Goal: Complete application form

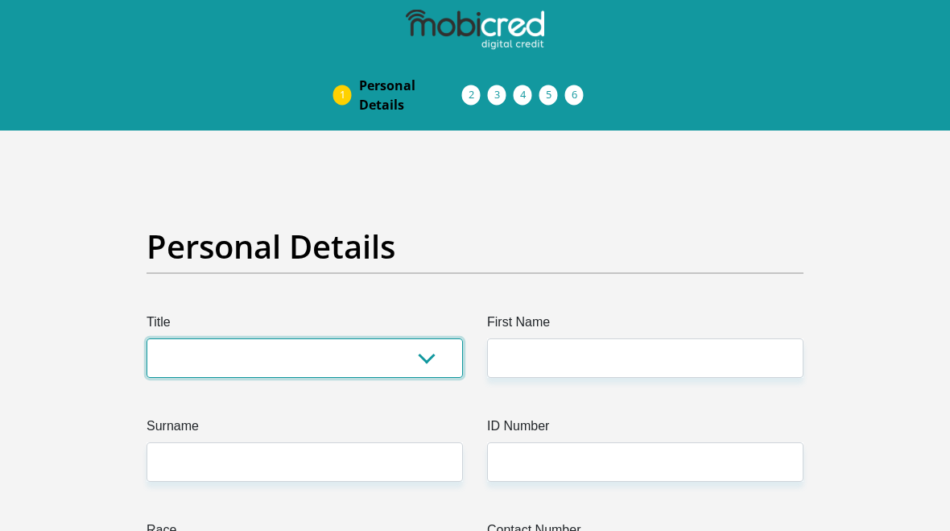
click at [361, 350] on select "Mr Ms Mrs Dr Other" at bounding box center [305, 357] width 317 height 39
select select "Mrs"
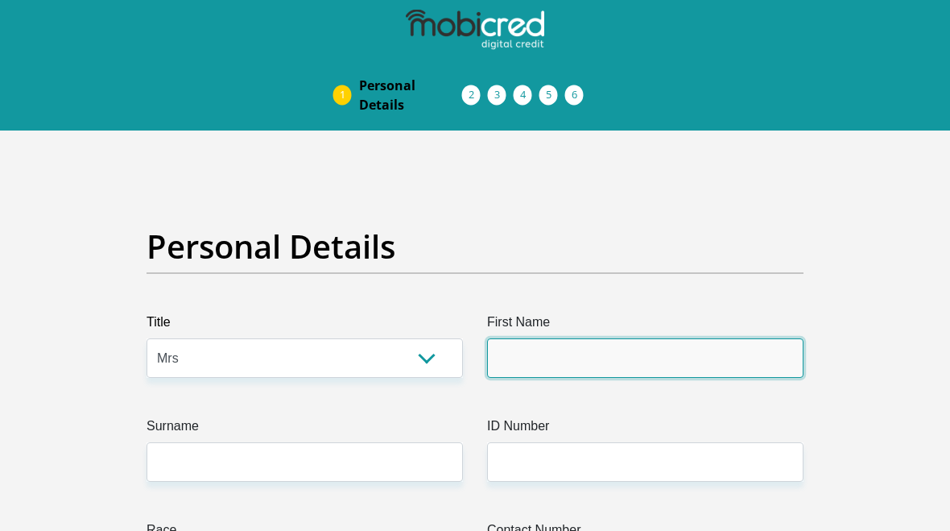
click at [594, 350] on input "First Name" at bounding box center [645, 357] width 317 height 39
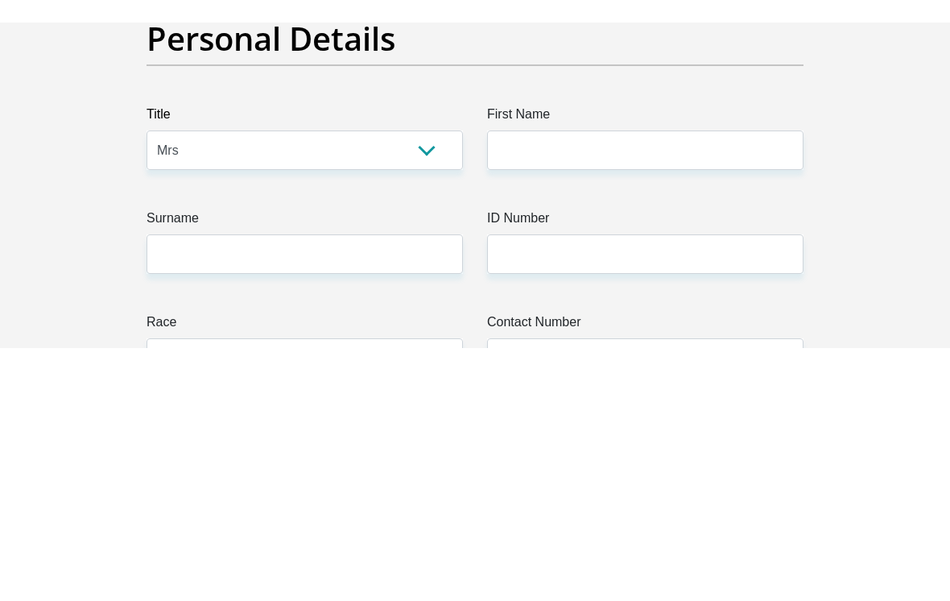
scroll to position [230, 0]
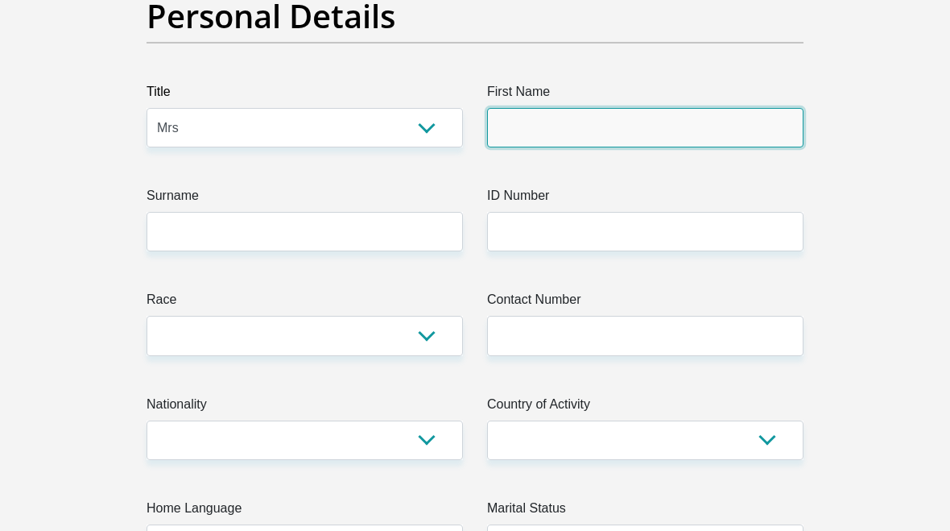
click at [549, 143] on input "First Name" at bounding box center [645, 127] width 317 height 39
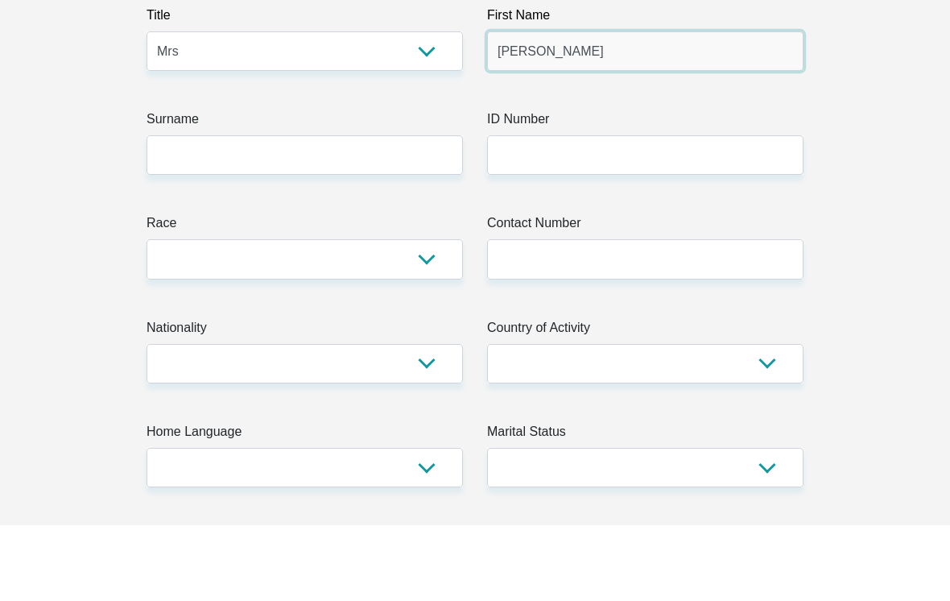
type input "Ann"
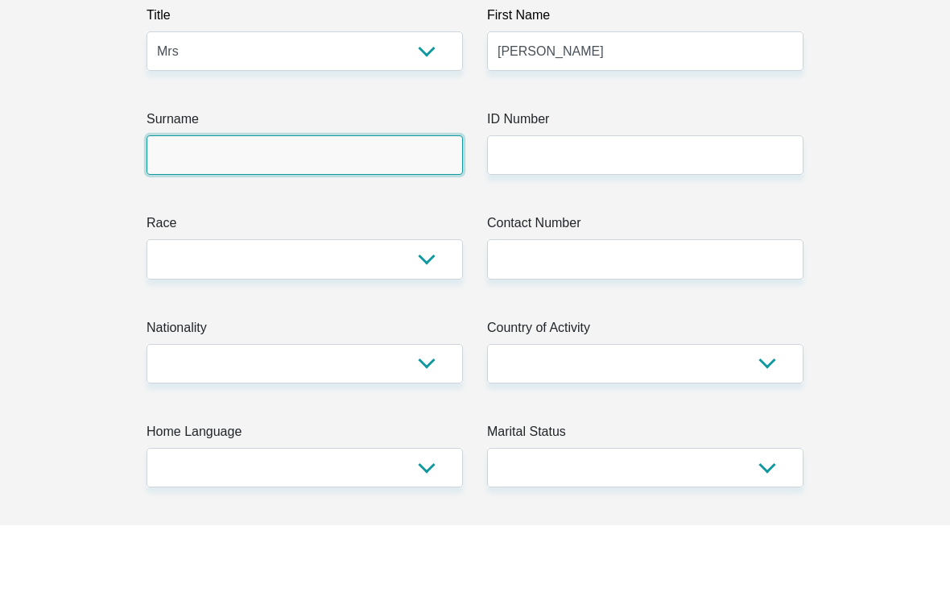
click at [287, 212] on input "Surname" at bounding box center [305, 231] width 317 height 39
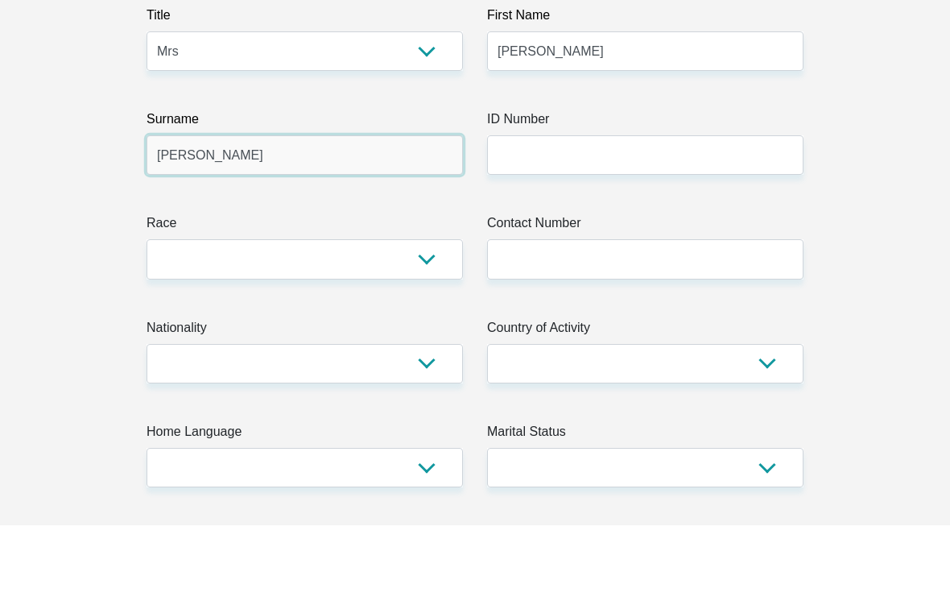
type input "Thom"
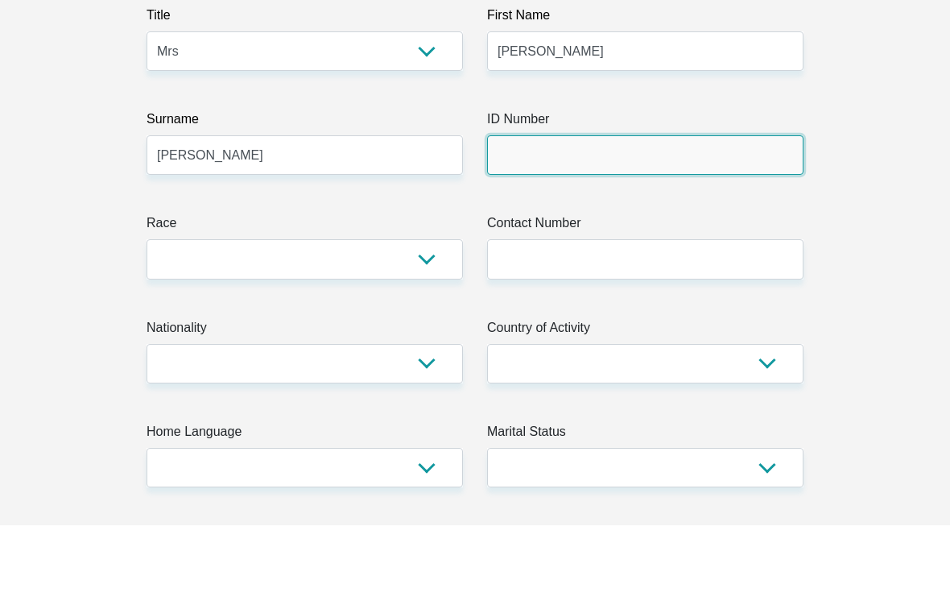
click at [582, 212] on input "ID Number" at bounding box center [645, 231] width 317 height 39
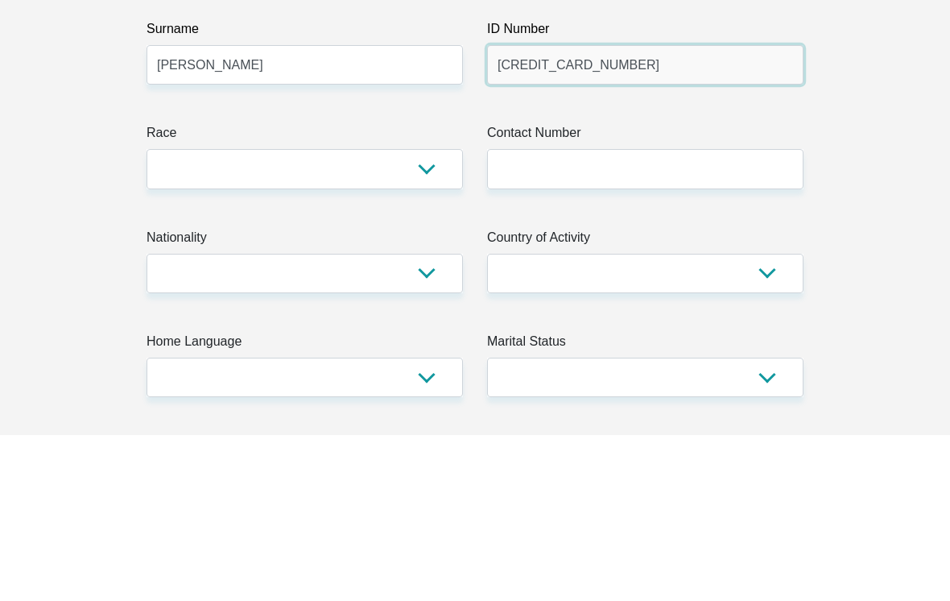
type input "5909070114084"
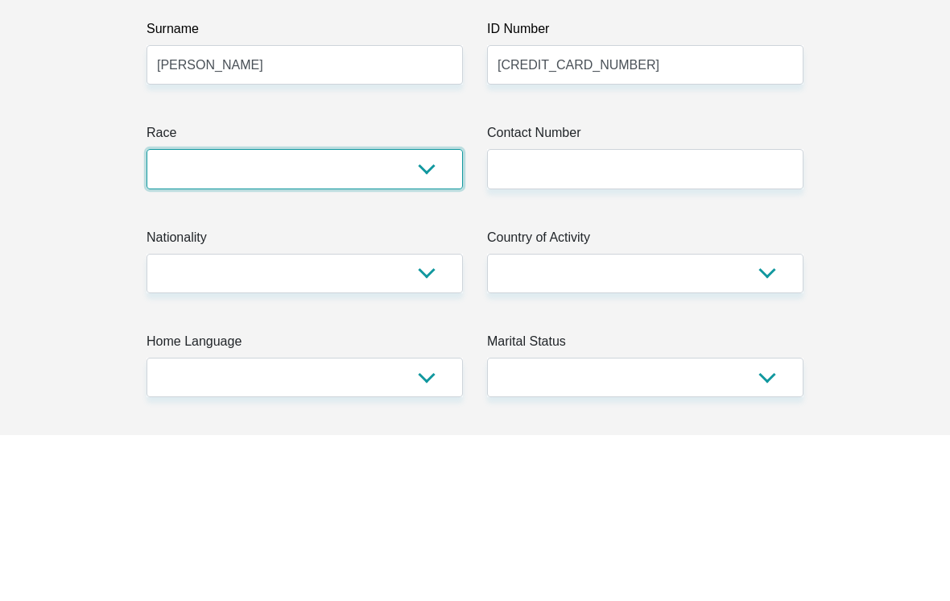
click at [410, 316] on select "Black Coloured Indian White Other" at bounding box center [305, 335] width 317 height 39
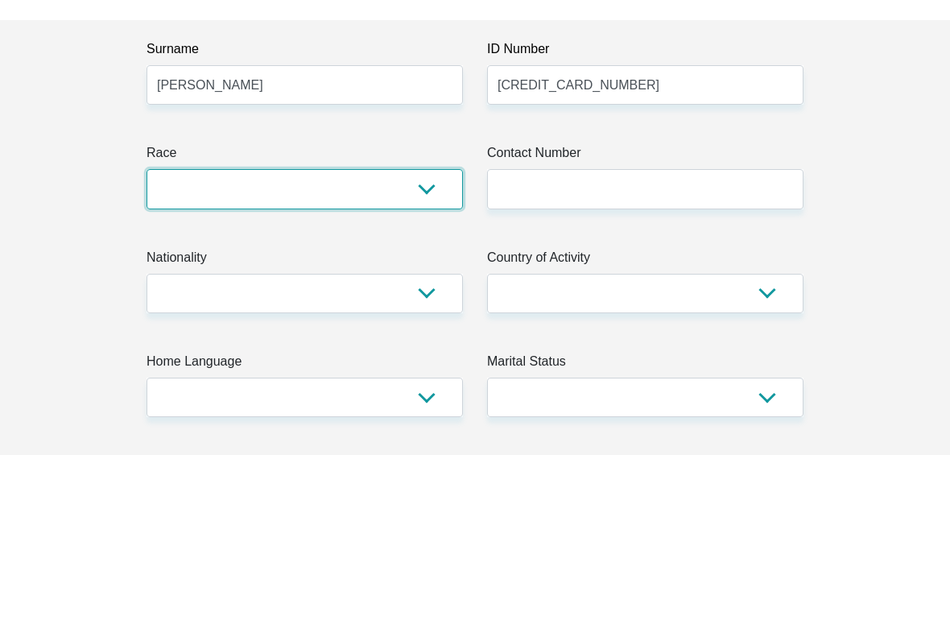
scroll to position [397, 0]
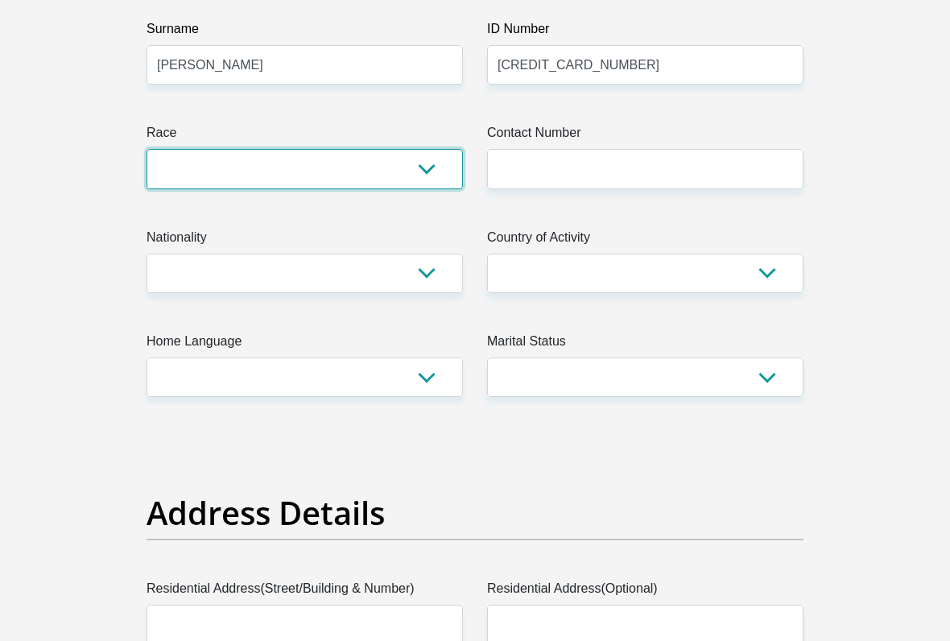
select select "4"
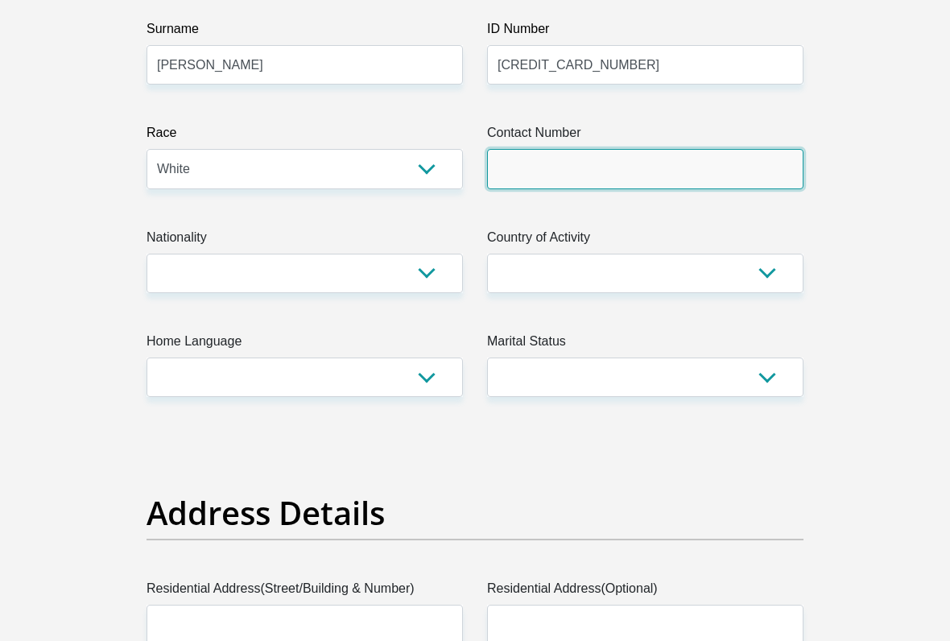
click at [607, 171] on input "Contact Number" at bounding box center [645, 168] width 317 height 39
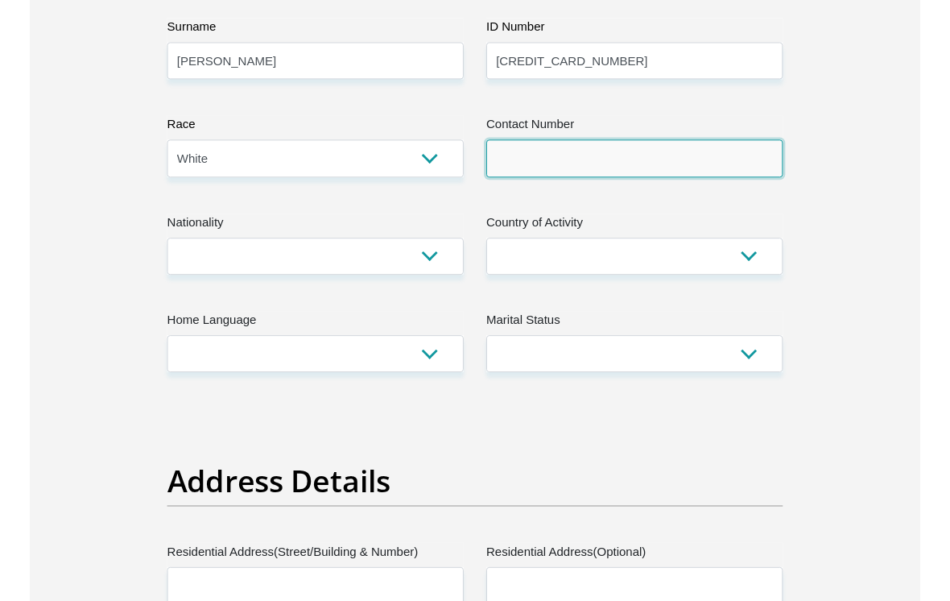
scroll to position [396, 0]
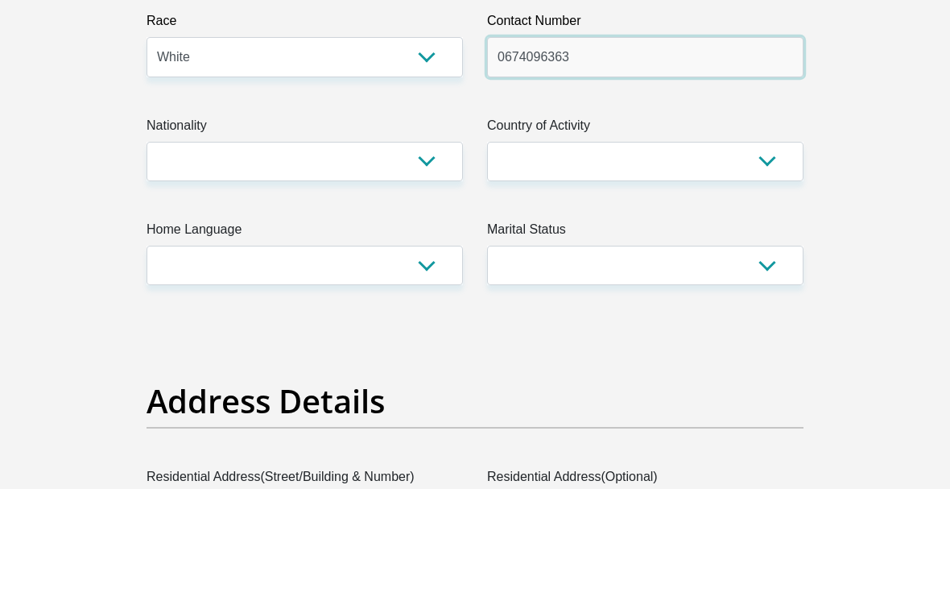
type input "0674096363"
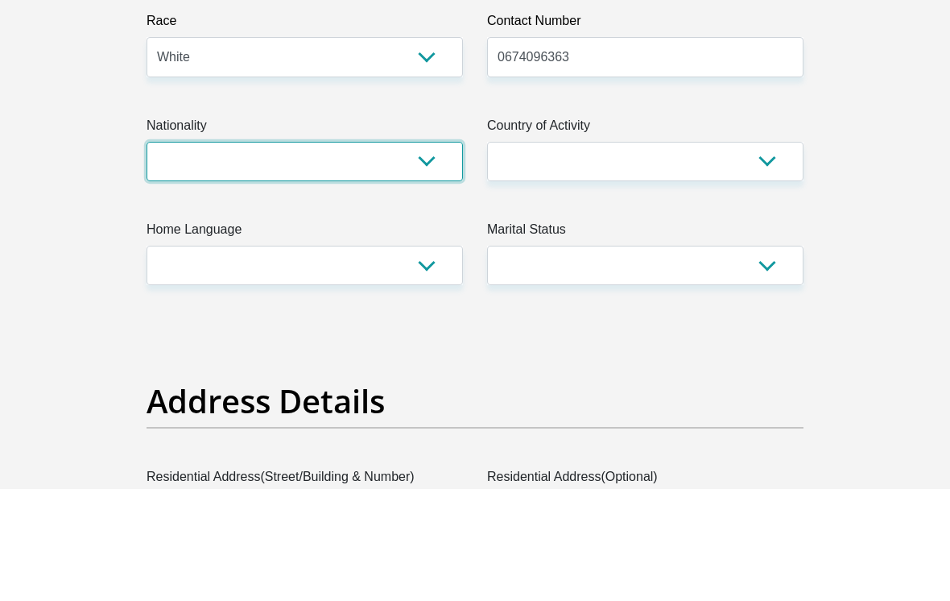
click at [356, 255] on select "South Africa Afghanistan Aland Islands Albania Algeria America Samoa American V…" at bounding box center [305, 274] width 317 height 39
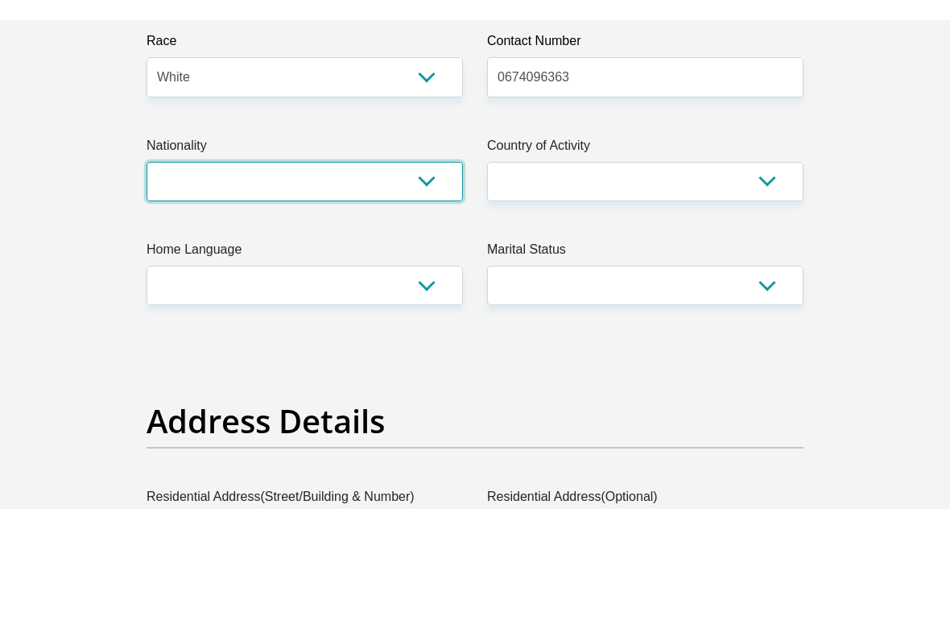
scroll to position [509, 0]
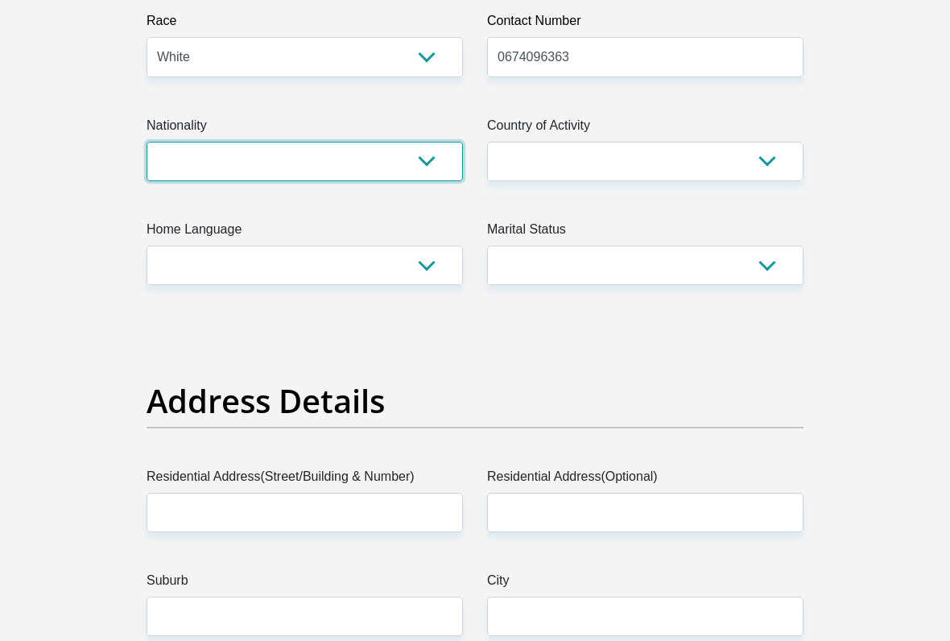
select select "ZAF"
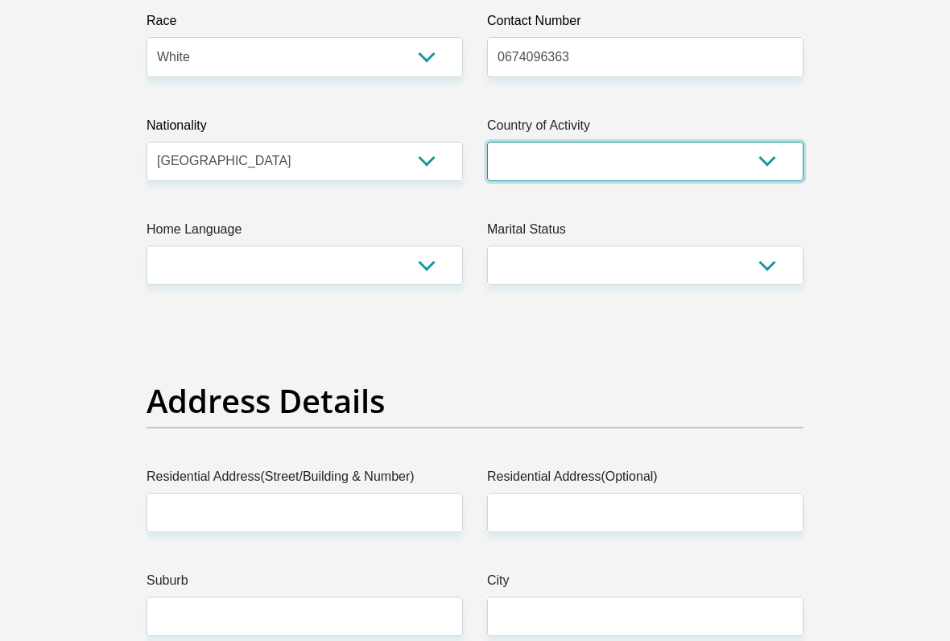
click at [615, 174] on select "South Africa Afghanistan Aland Islands Albania Algeria America Samoa American V…" at bounding box center [645, 161] width 317 height 39
select select "ZAF"
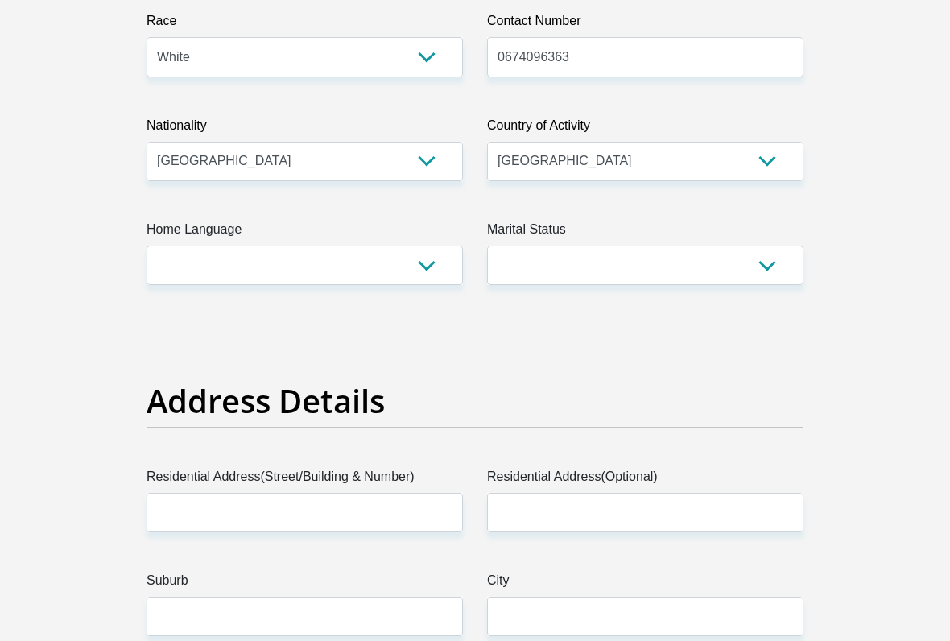
click at [421, 275] on select "Afrikaans English Sepedi South Ndebele Southern Sotho Swati Tsonga Tswana Venda…" at bounding box center [305, 265] width 317 height 39
select select "afr"
click at [608, 270] on select "Married ANC Single Divorced Widowed Married COP or Customary Law" at bounding box center [645, 265] width 317 height 39
select select "1"
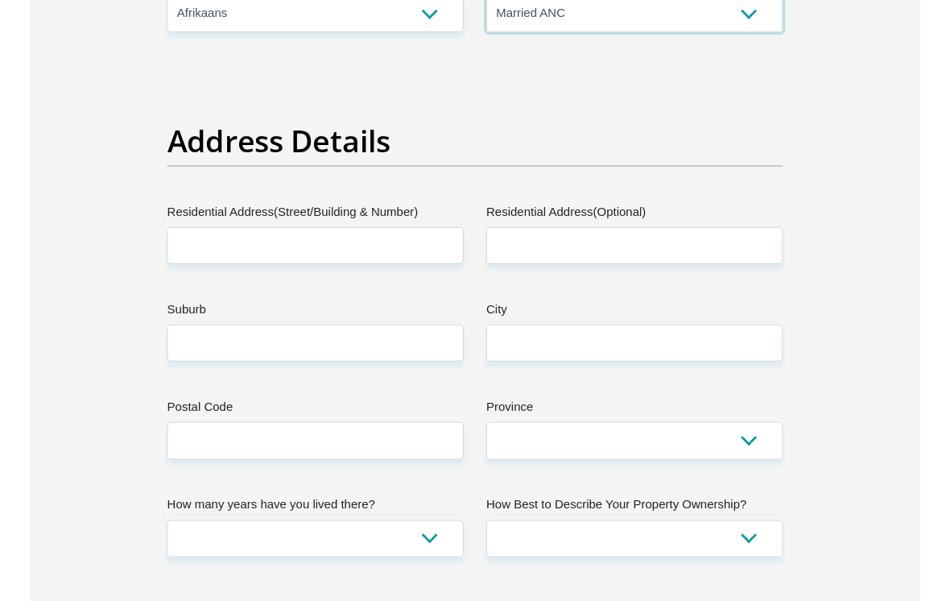
scroll to position [756, 0]
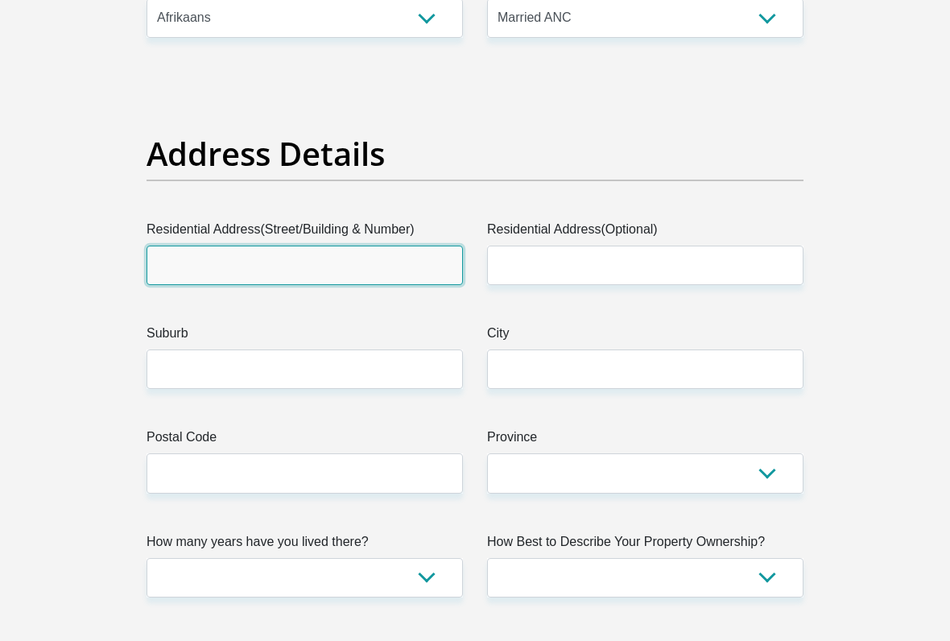
click at [359, 275] on input "Residential Address(Street/Building & Number)" at bounding box center [305, 265] width 317 height 39
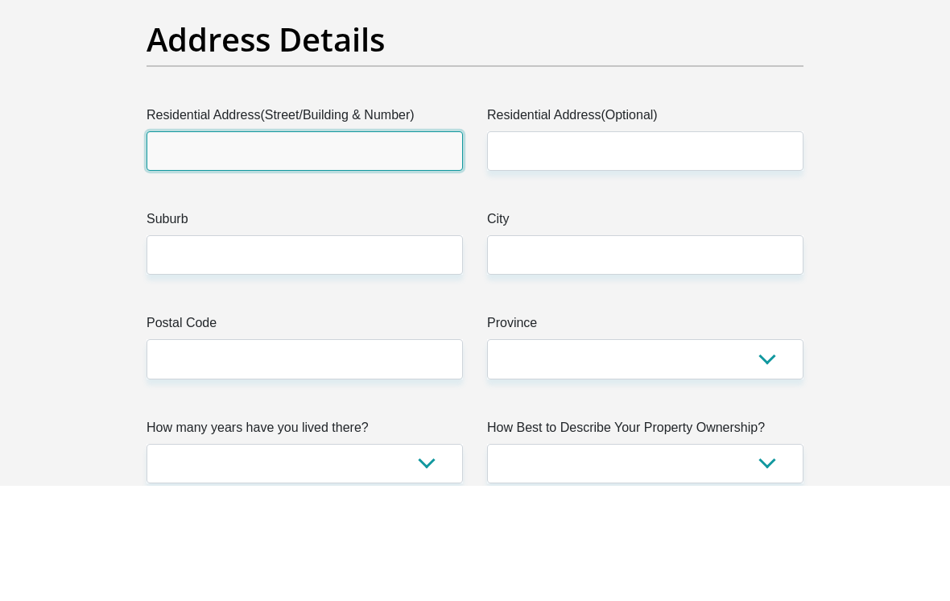
type input "6b besembos"
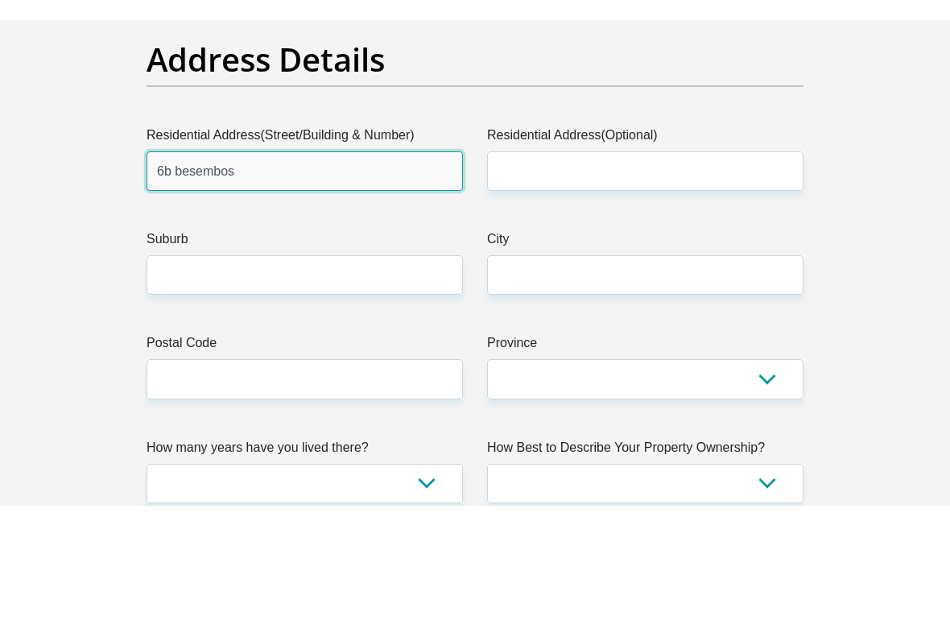
scroll to position [872, 0]
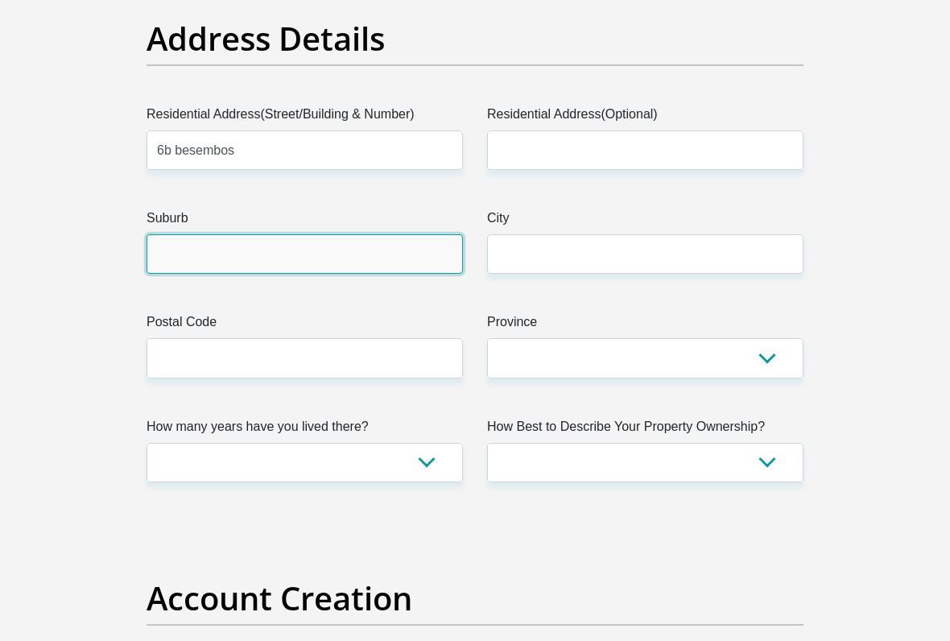
type input "Hartenbos"
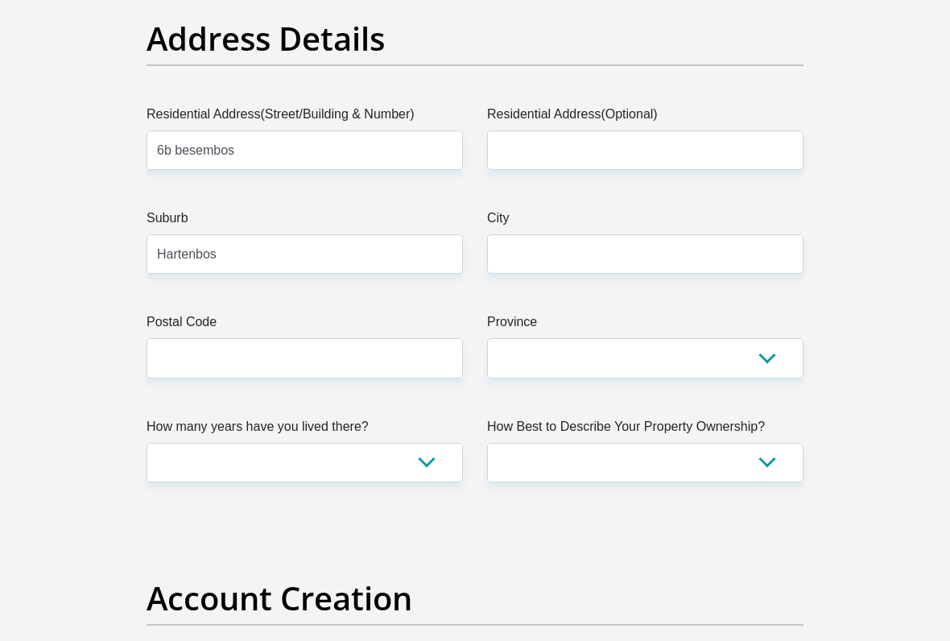
type input "Hartenbos"
type input "6535"
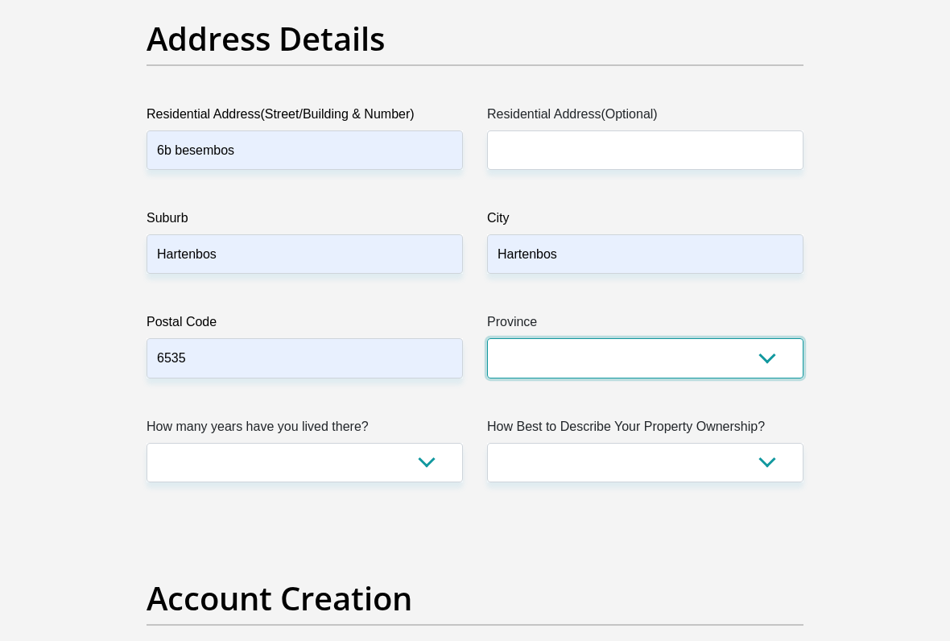
click at [607, 358] on select "Eastern Cape Free State Gauteng KwaZulu-Natal Limpopo Mpumalanga Northern Cape …" at bounding box center [645, 357] width 317 height 39
select select "Western Cape"
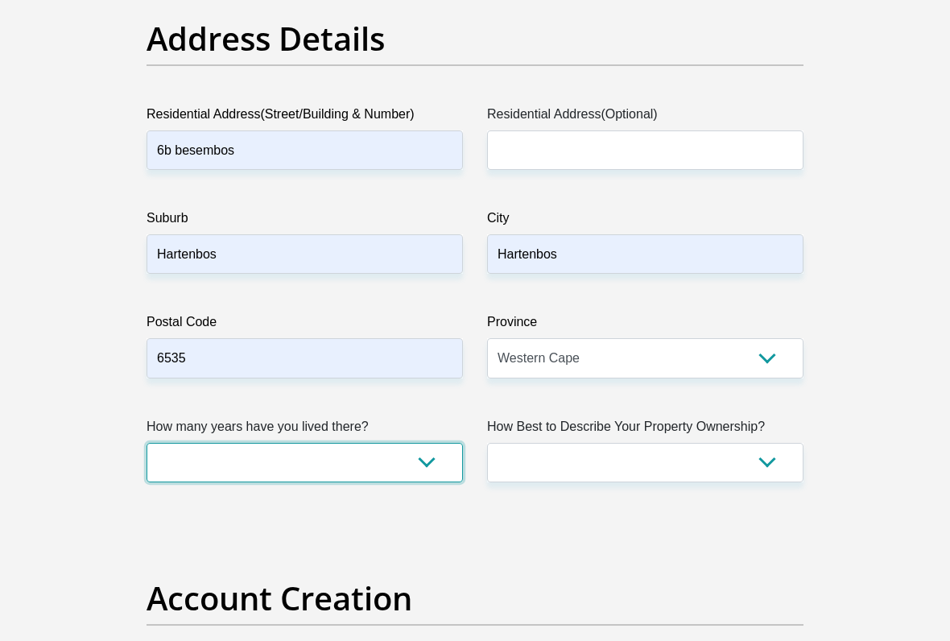
click at [434, 470] on select "less than 1 year 1-3 years 3-5 years 5+ years" at bounding box center [305, 462] width 317 height 39
select select "4"
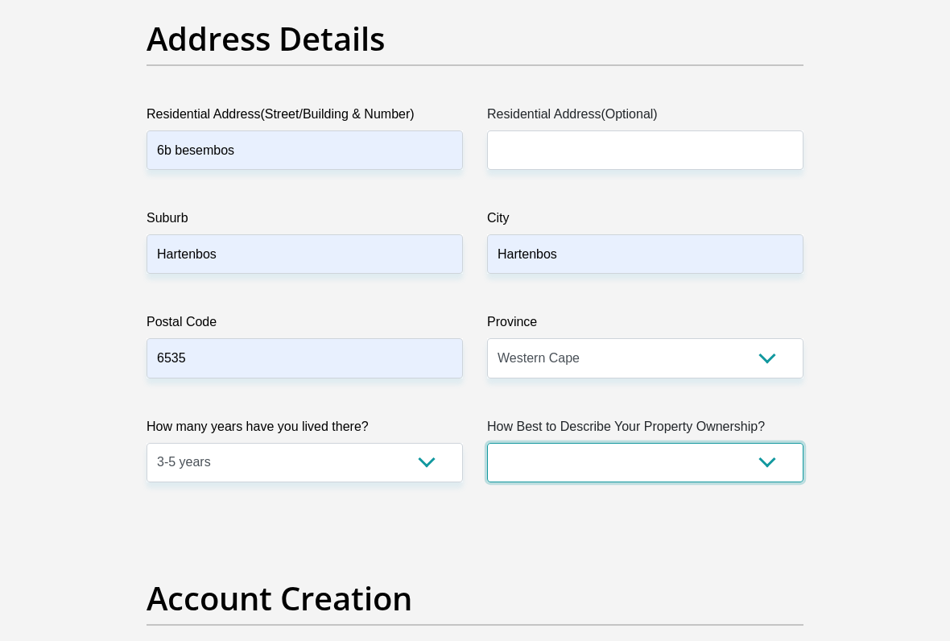
click at [681, 457] on select "Owned Rented Family Owned Company Dwelling" at bounding box center [645, 462] width 317 height 39
select select "Rented"
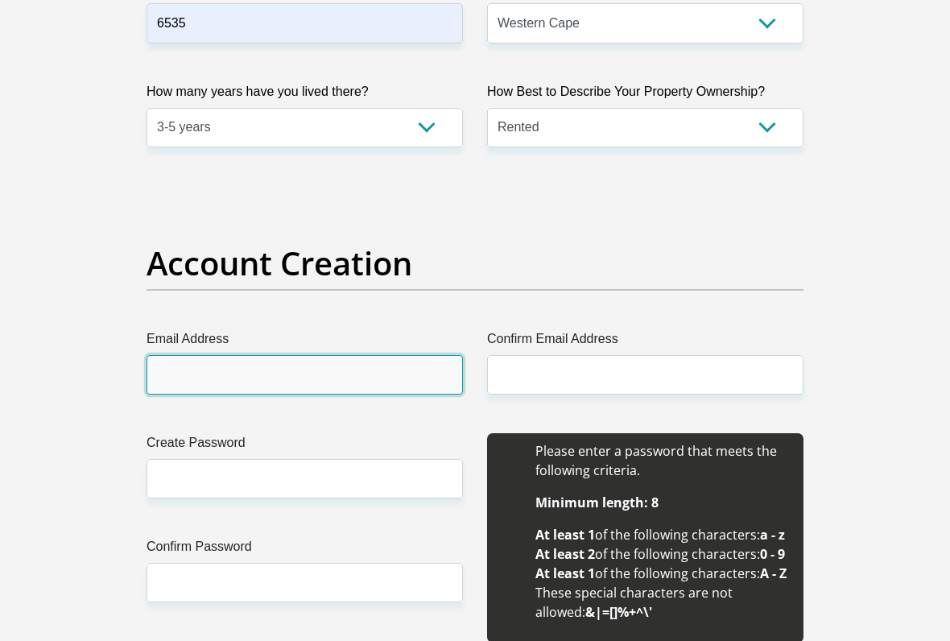
click at [380, 378] on input "Email Address" at bounding box center [305, 375] width 317 height 39
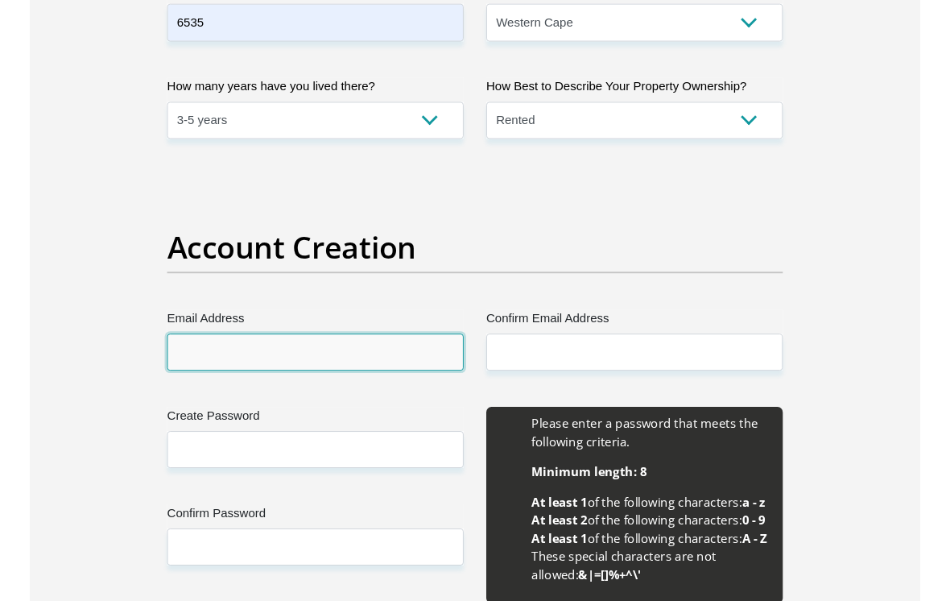
scroll to position [1206, 0]
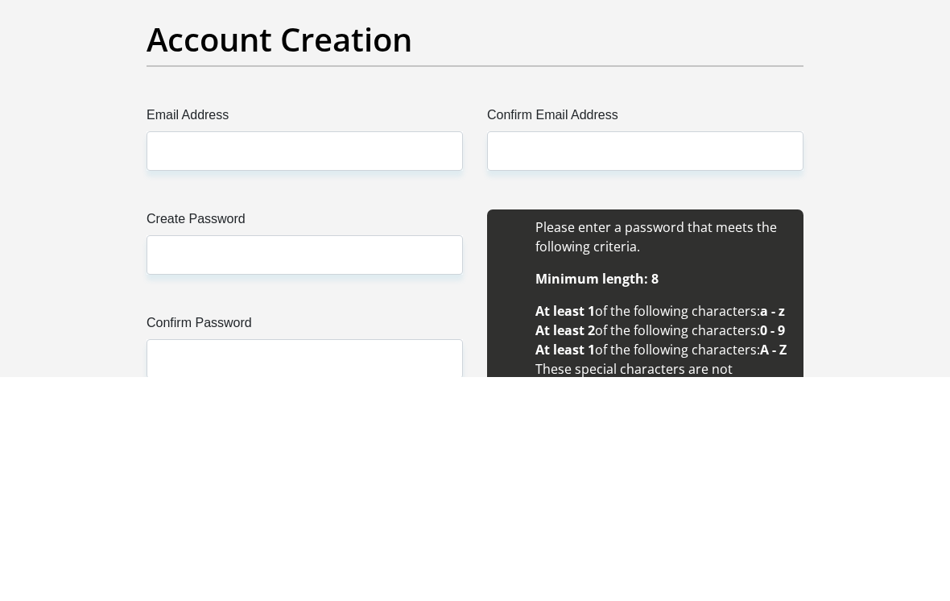
type input "ann@karegeorge.co.za"
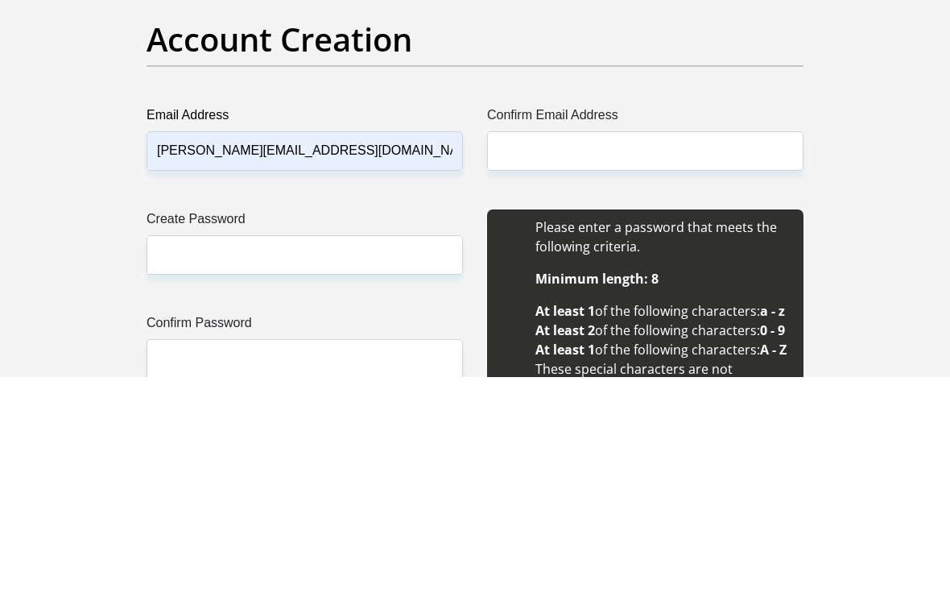
type input "ann@karegeorge.co.za"
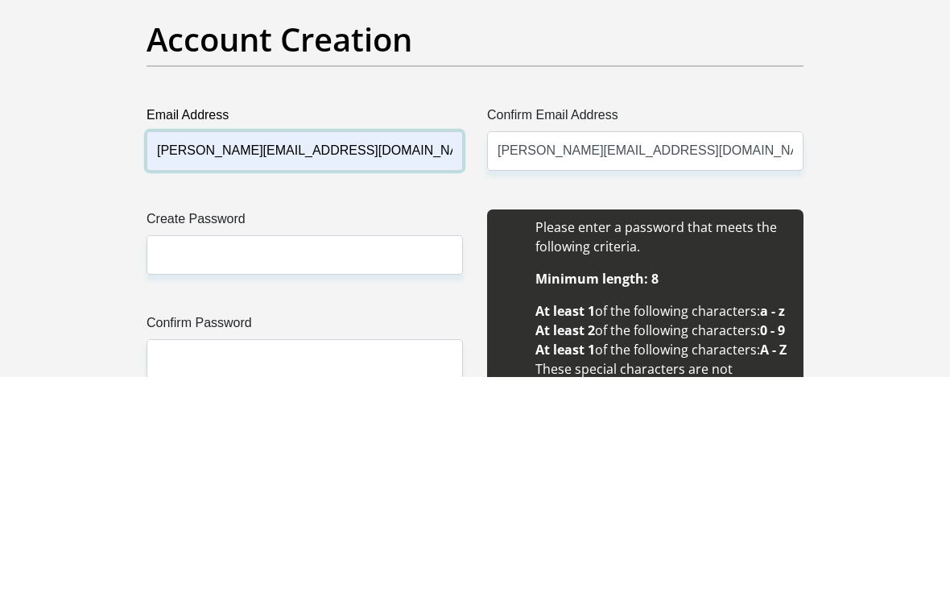
scroll to position [1431, 0]
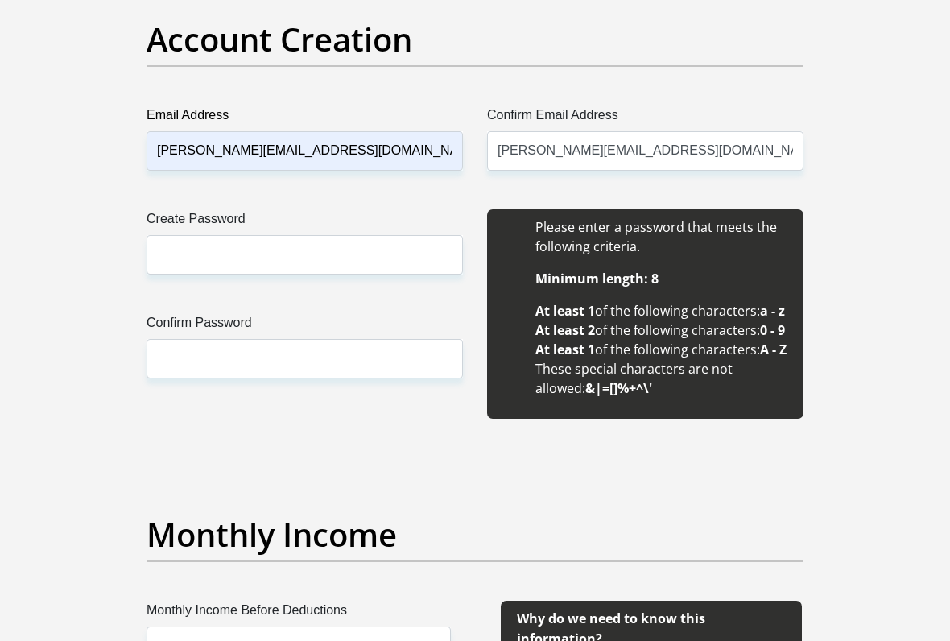
type input "Ann"
type input "Thom"
type input "0674096363"
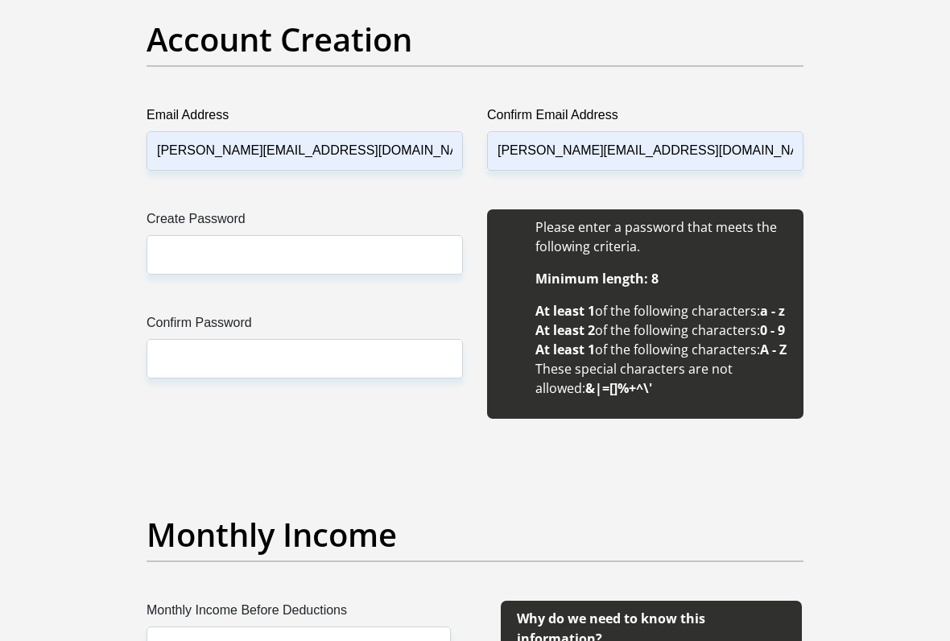
click at [374, 264] on input "Create Password" at bounding box center [305, 254] width 317 height 39
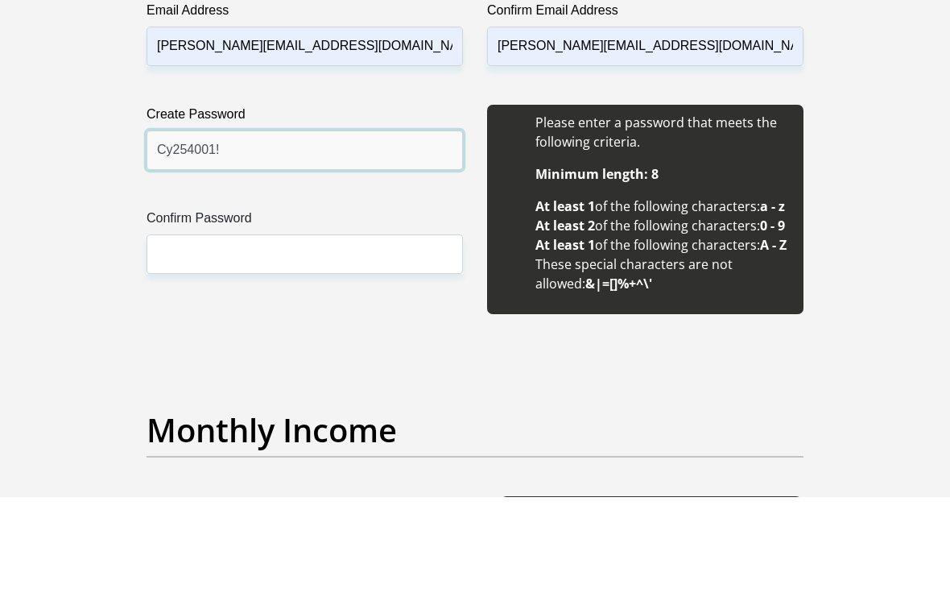
type input "Cy254001!"
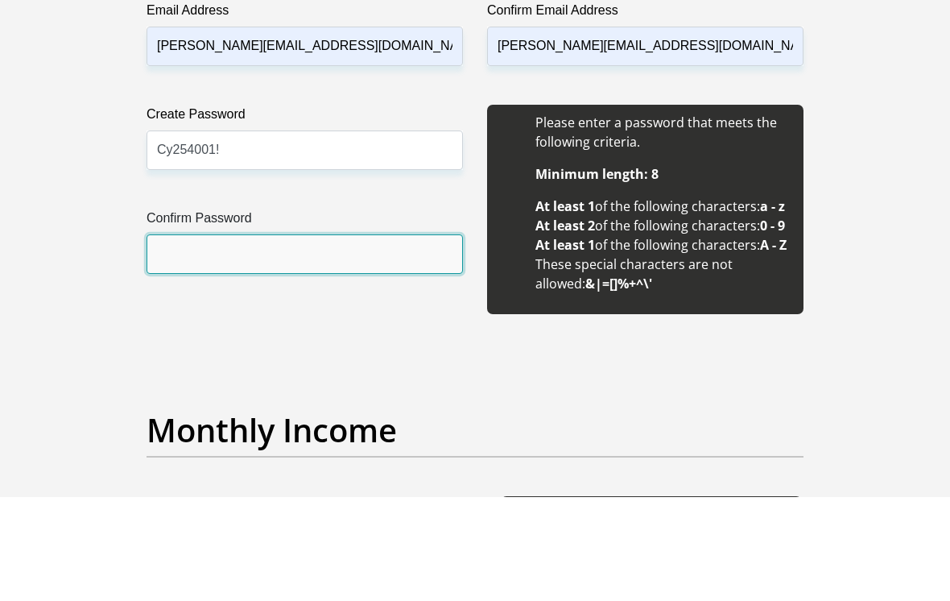
click at [310, 339] on input "Confirm Password" at bounding box center [305, 358] width 317 height 39
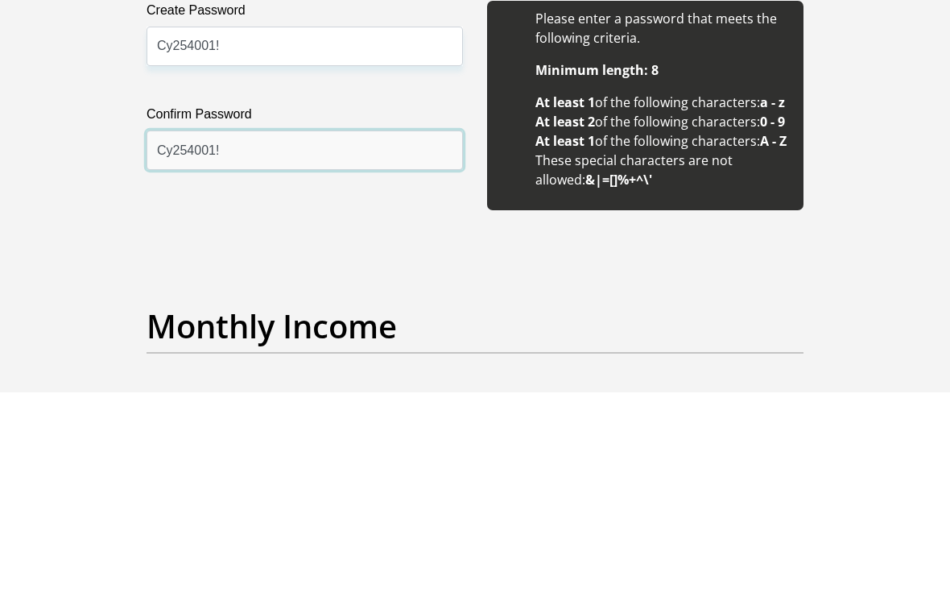
type input "Cy254001!"
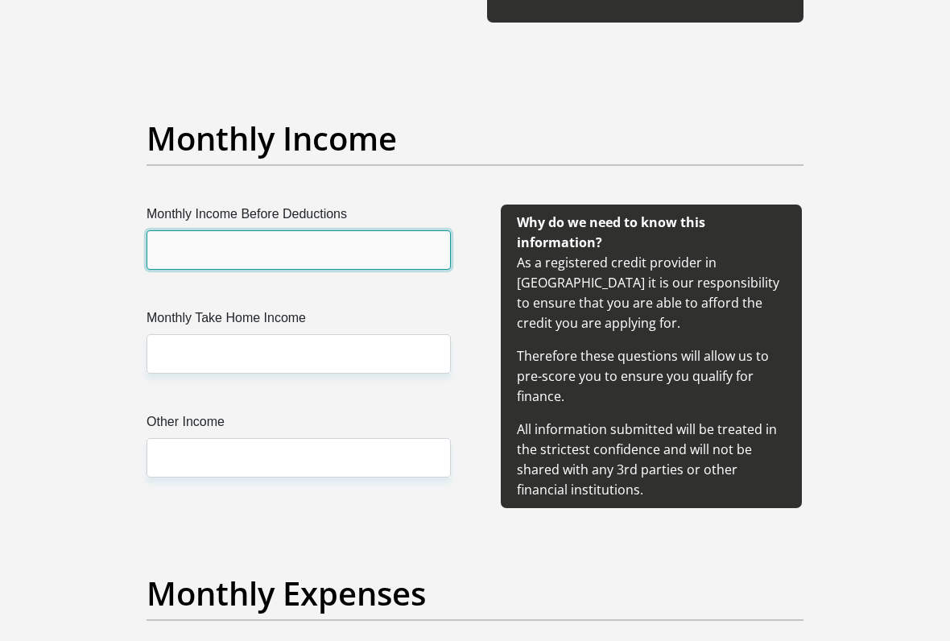
click at [362, 270] on input "Monthly Income Before Deductions" at bounding box center [299, 249] width 304 height 39
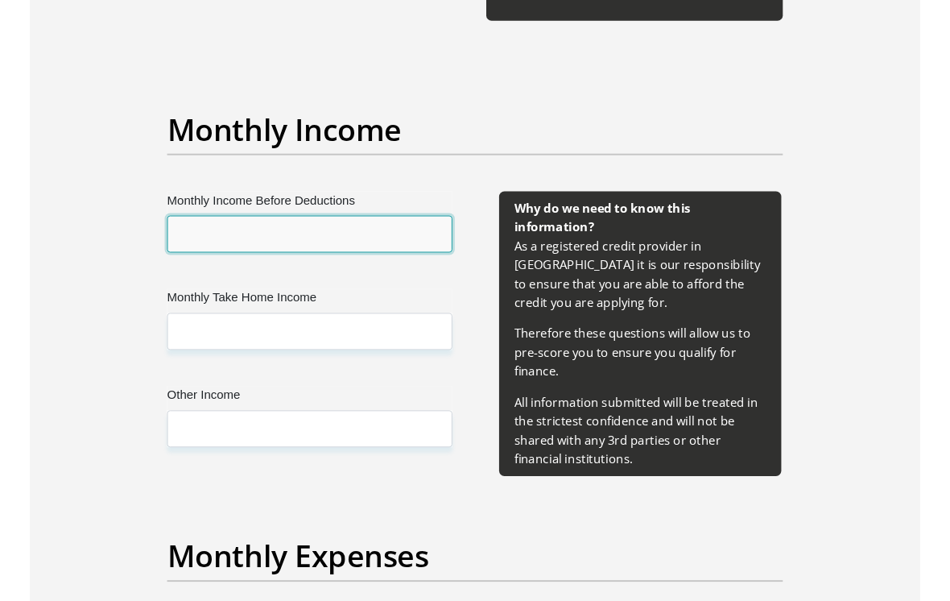
scroll to position [1826, 0]
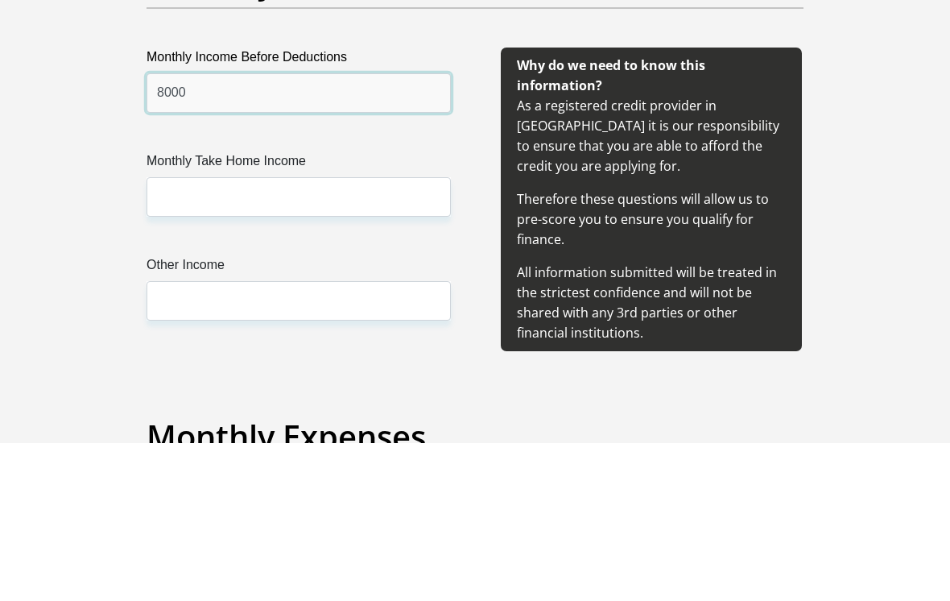
type input "8000"
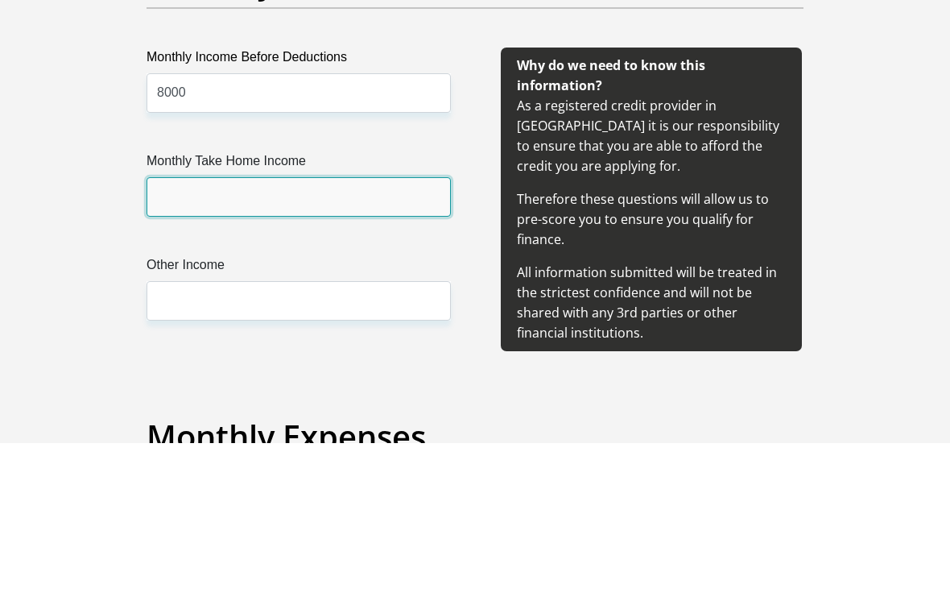
click at [362, 335] on input "Monthly Take Home Income" at bounding box center [299, 354] width 304 height 39
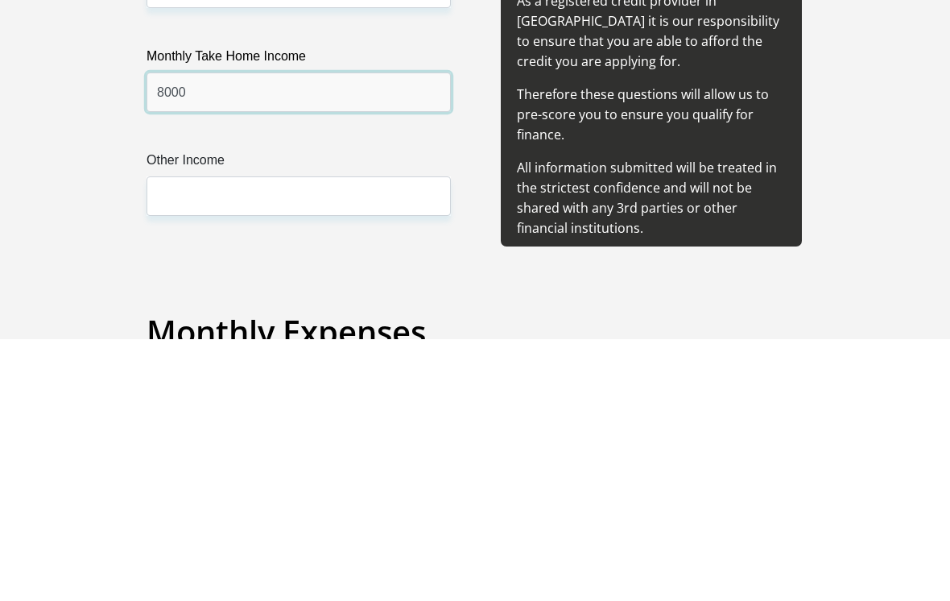
type input "8000"
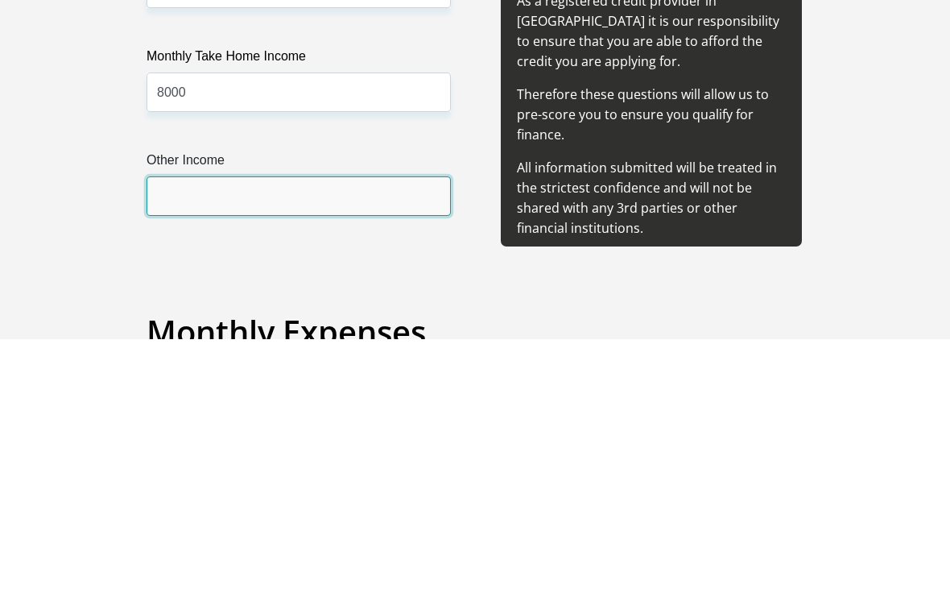
click at [370, 439] on input "Other Income" at bounding box center [299, 458] width 304 height 39
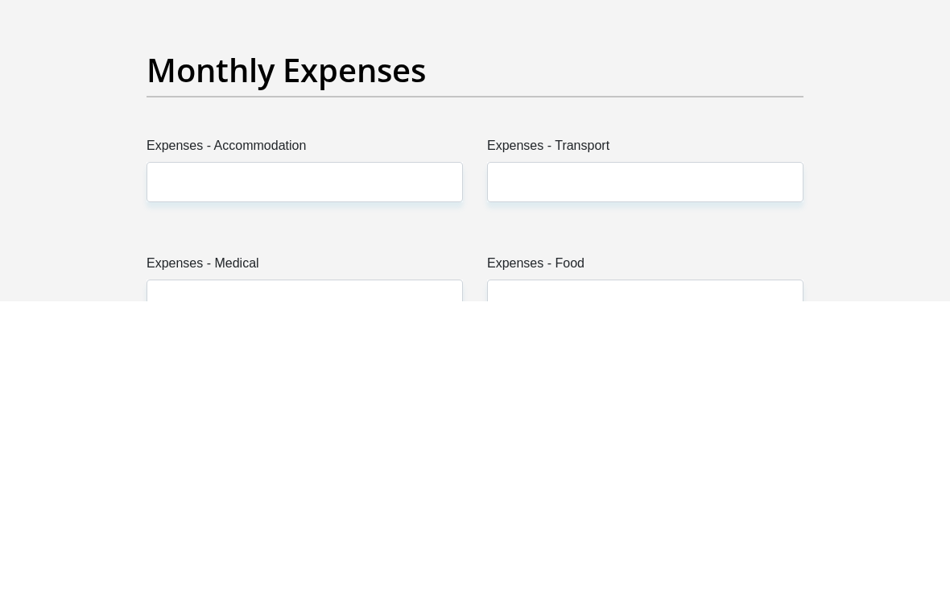
scroll to position [2129, 0]
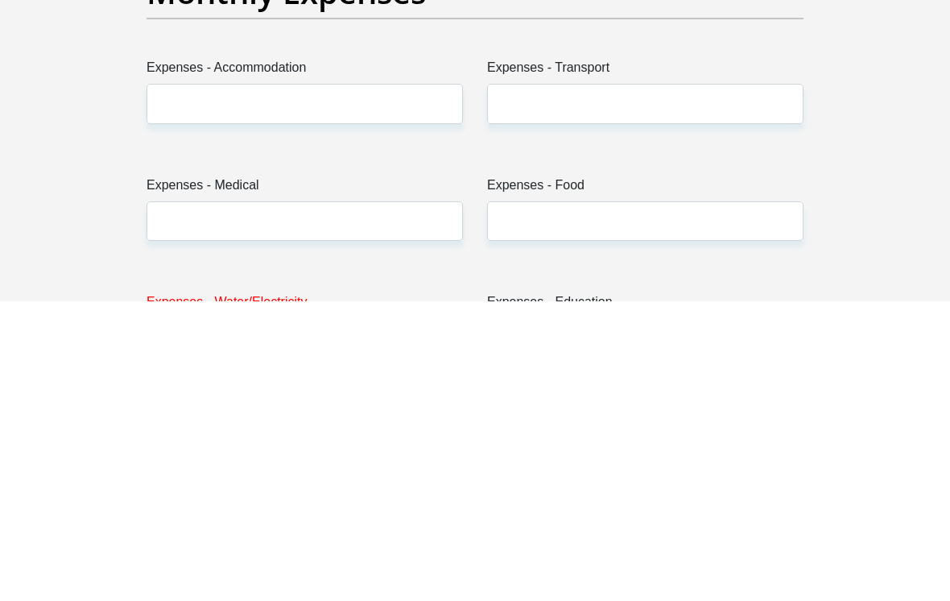
type input "0"
click at [397, 383] on input "Expenses - Accommodation" at bounding box center [305, 402] width 317 height 39
type input "0"
click at [593, 383] on input "Expenses - Transport" at bounding box center [645, 402] width 317 height 39
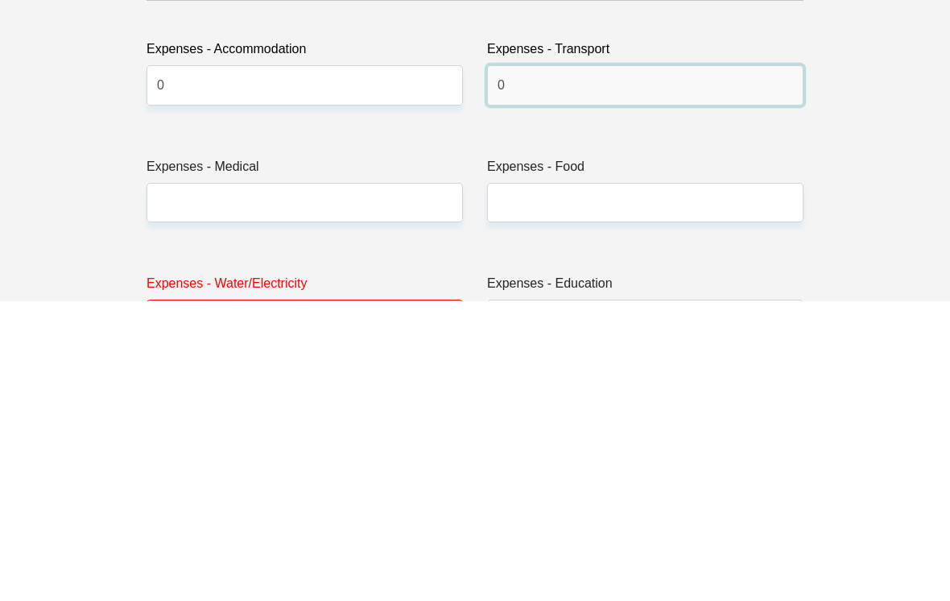
scroll to position [2226, 0]
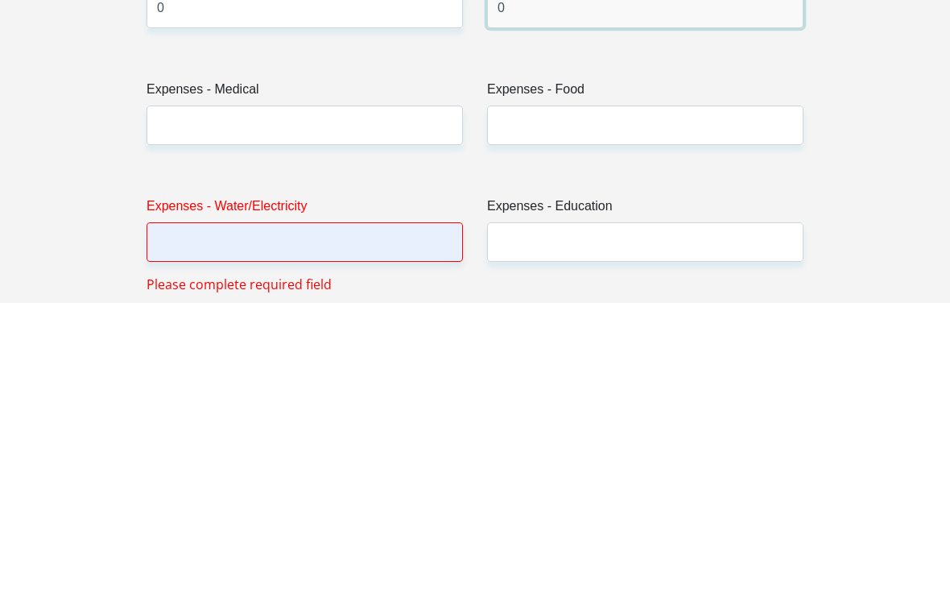
type input "0"
click at [362, 404] on input "Expenses - Medical" at bounding box center [305, 423] width 317 height 39
type input "0"
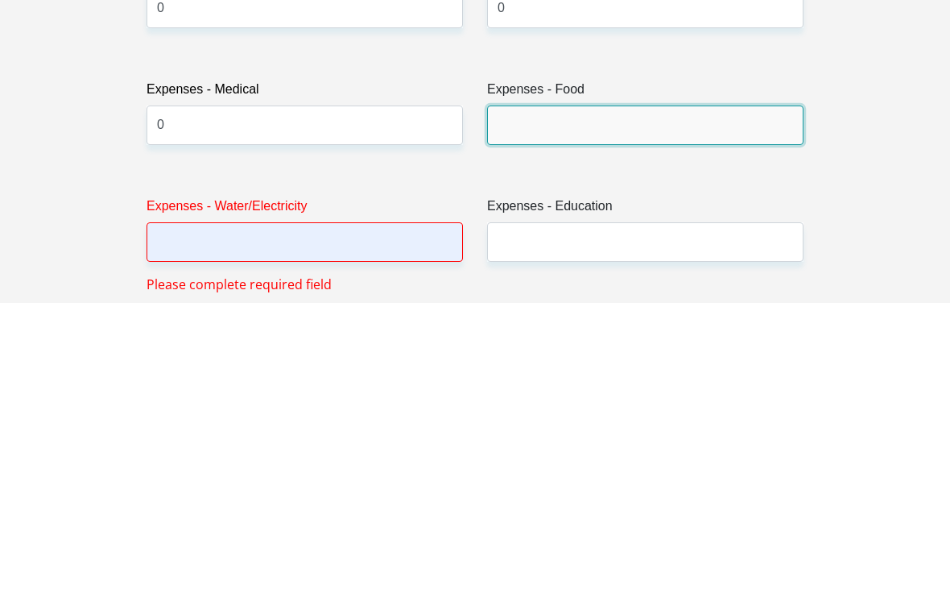
click at [651, 404] on input "Expenses - Food" at bounding box center [645, 423] width 317 height 39
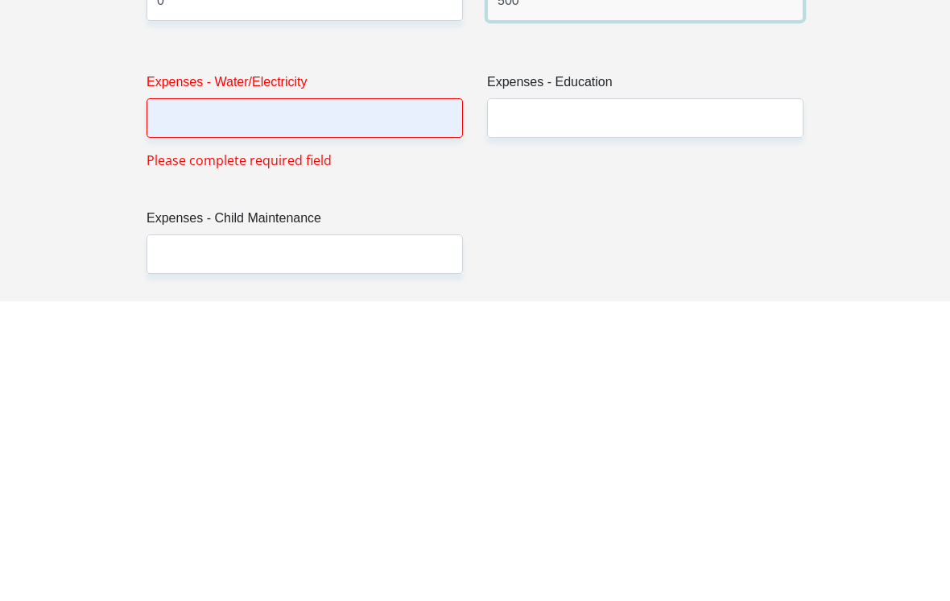
scroll to position [2350, 0]
type input "500"
click at [374, 397] on input "Expenses - Water/Electricity" at bounding box center [305, 416] width 317 height 39
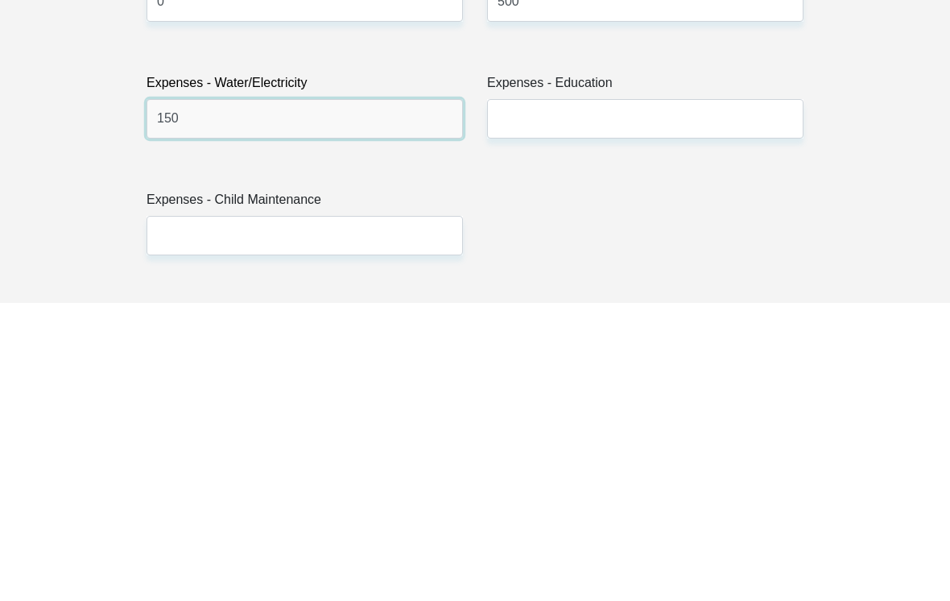
type input "150"
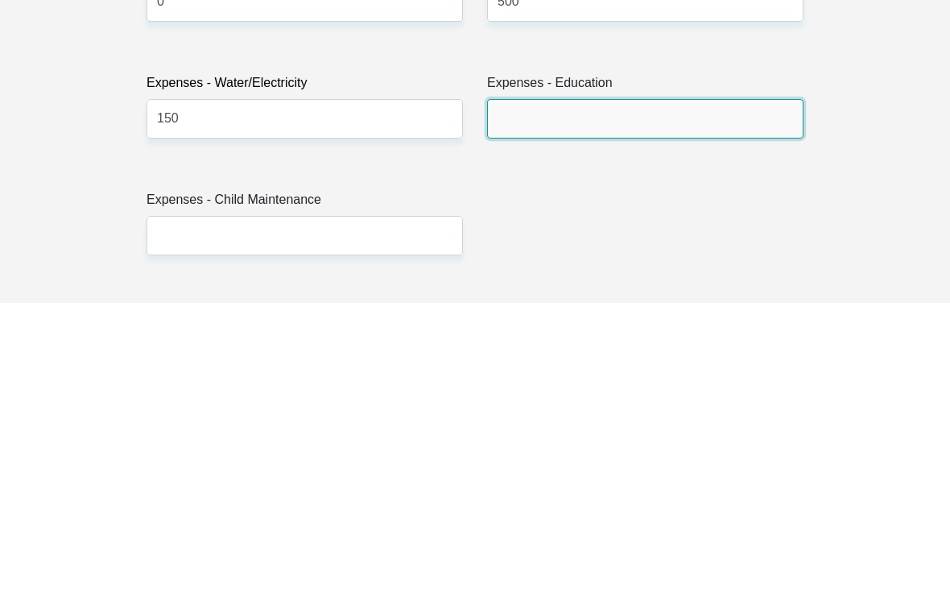
click at [611, 397] on input "Expenses - Education" at bounding box center [645, 416] width 317 height 39
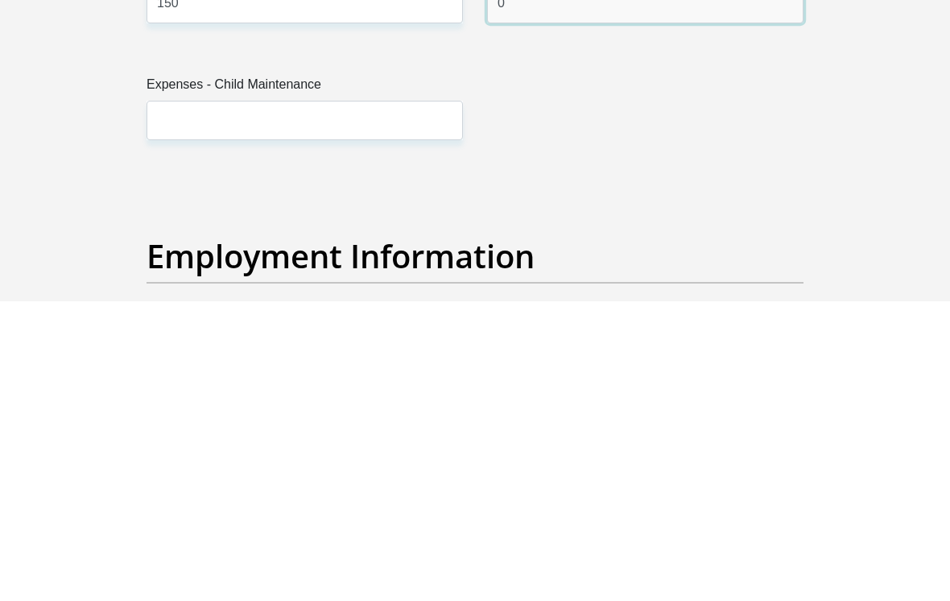
scroll to position [2467, 0]
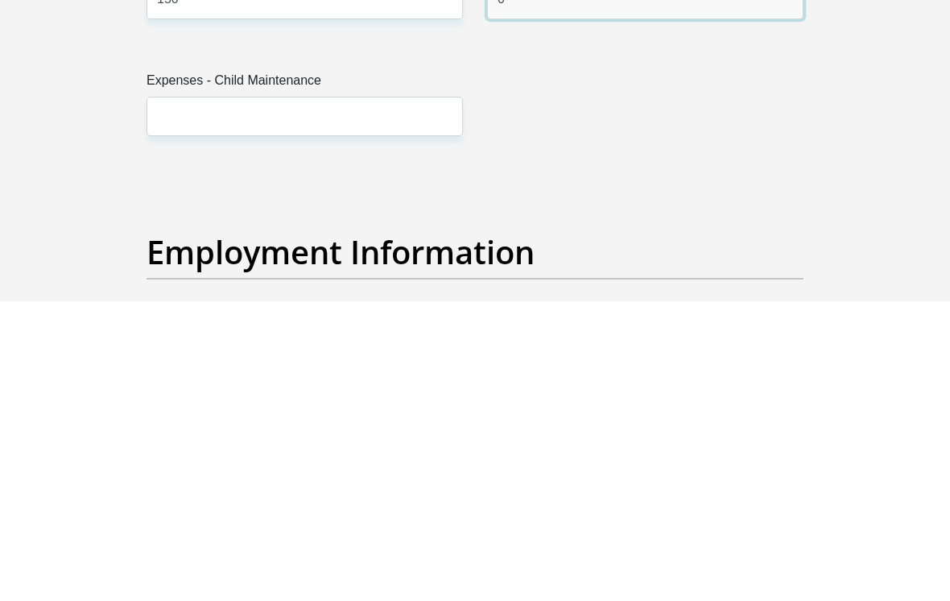
type input "0"
click at [401, 396] on input "Expenses - Child Maintenance" at bounding box center [305, 415] width 317 height 39
type input "0"
click at [833, 242] on div "Personal Details Title Mr Ms Mrs Dr Other First Name Ann Surname Thom ID Number…" at bounding box center [475, 525] width 773 height 5609
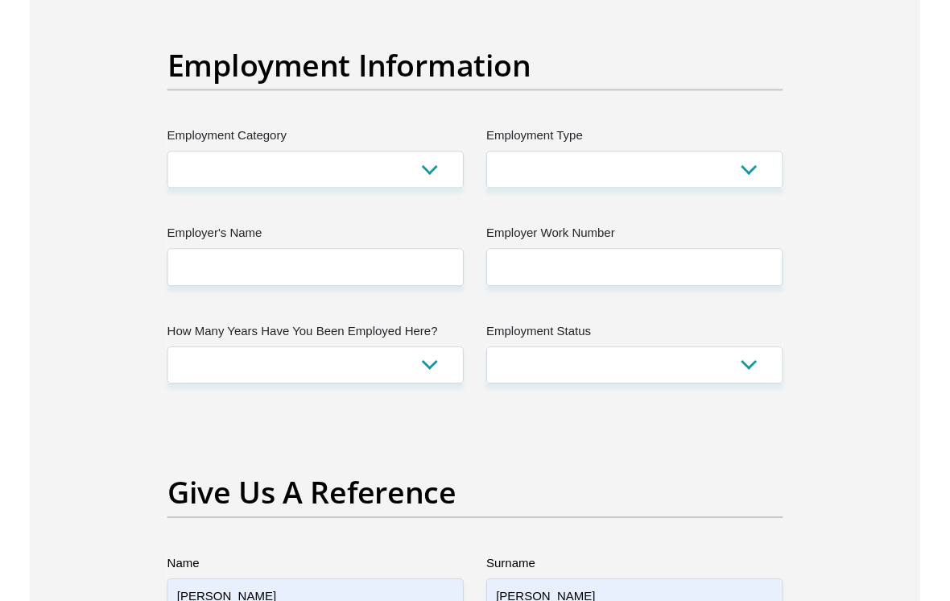
scroll to position [2967, 0]
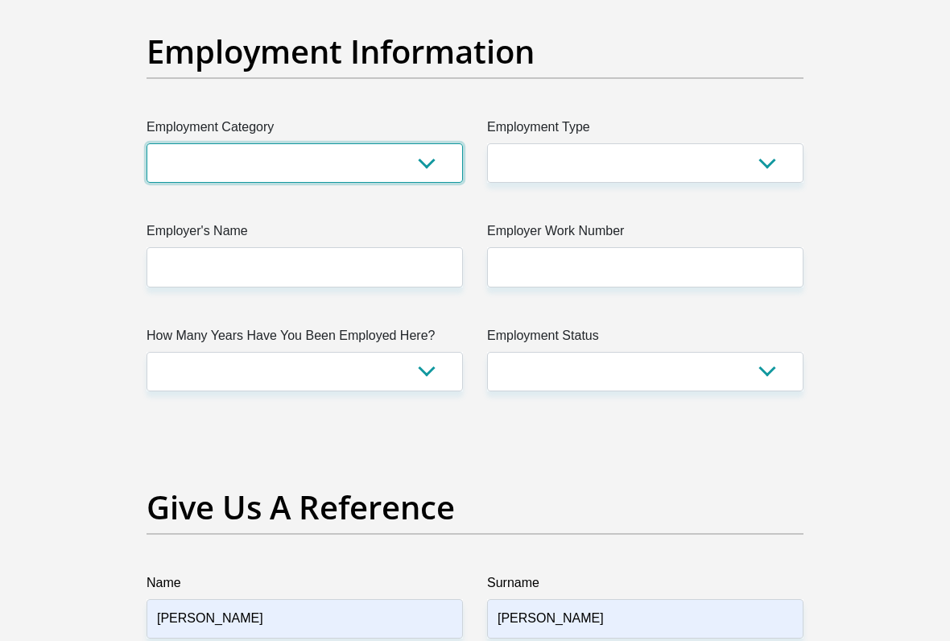
click at [431, 183] on select "AGRICULTURE ALCOHOL & TOBACCO CONSTRUCTION MATERIALS METALLURGY EQUIPMENT FOR R…" at bounding box center [305, 162] width 317 height 39
select select "14"
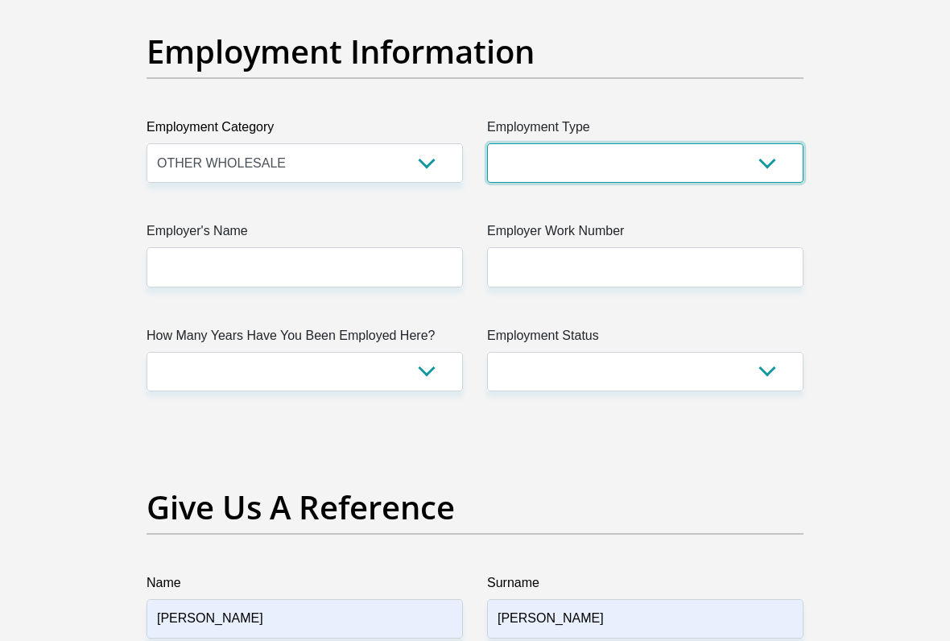
click at [590, 183] on select "College/Lecturer Craft Seller Creative Driver Executive Farmer Forces - Non Com…" at bounding box center [645, 162] width 317 height 39
select select "Pensioner"
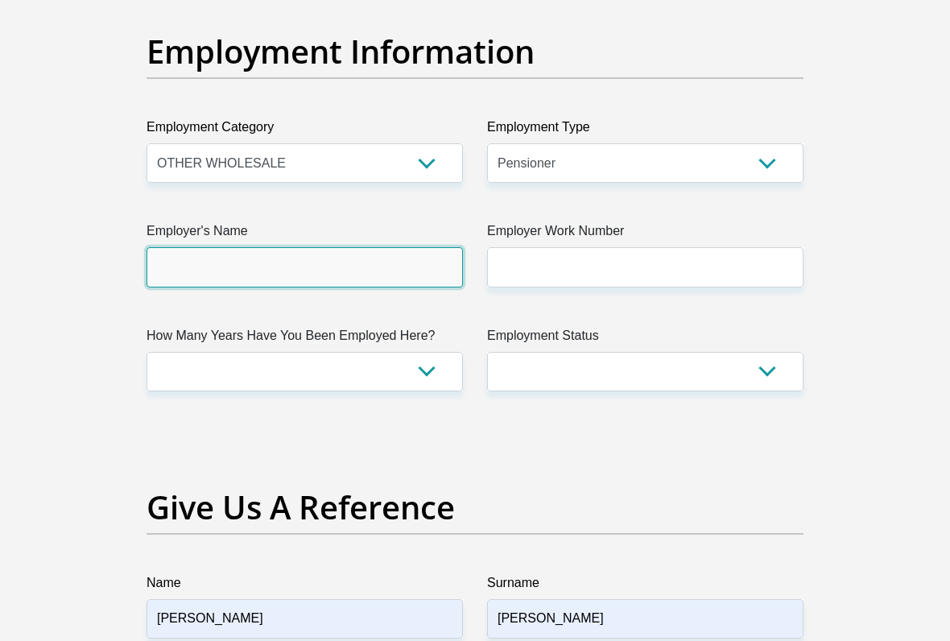
click at [350, 287] on input "Employer's Name" at bounding box center [305, 266] width 317 height 39
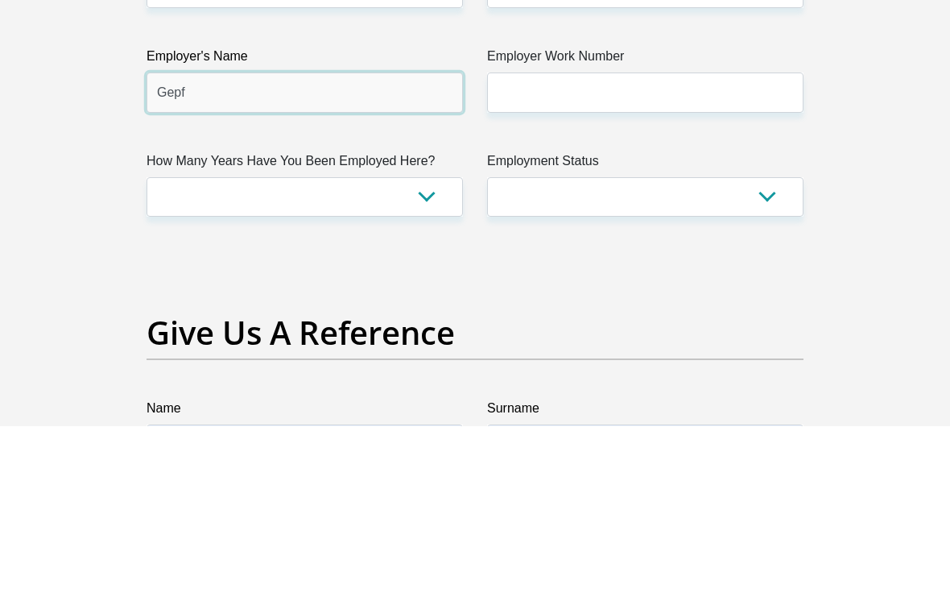
type input "Gepf"
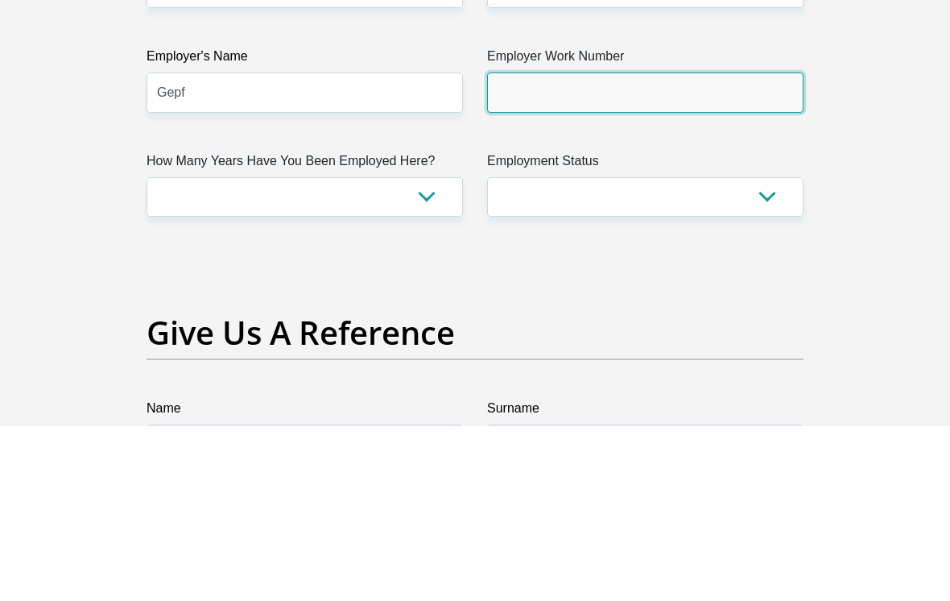
click at [599, 247] on input "Employer Work Number" at bounding box center [645, 266] width 317 height 39
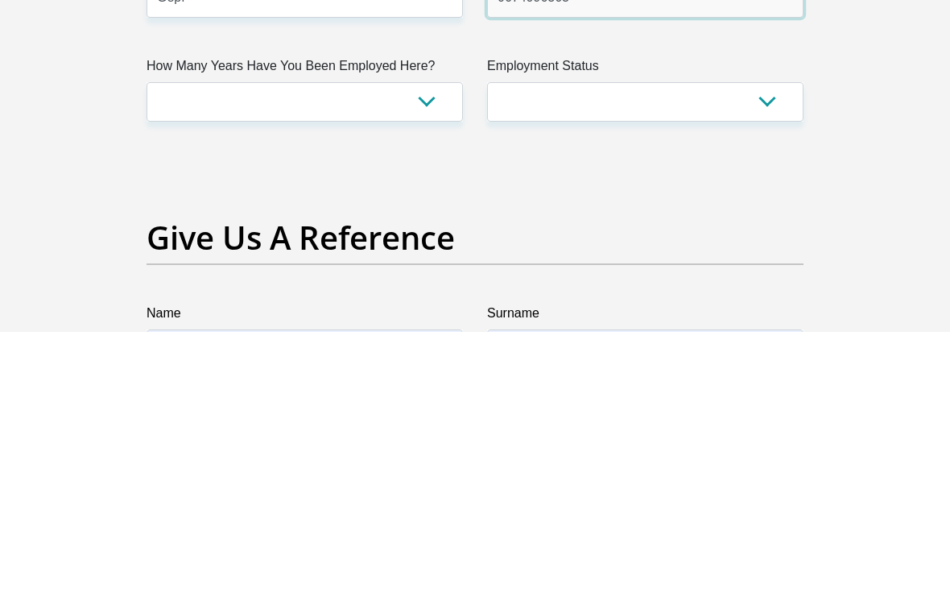
type input "0674096363"
click at [426, 352] on select "less than 1 year 1-3 years 3-5 years 5+ years" at bounding box center [305, 371] width 317 height 39
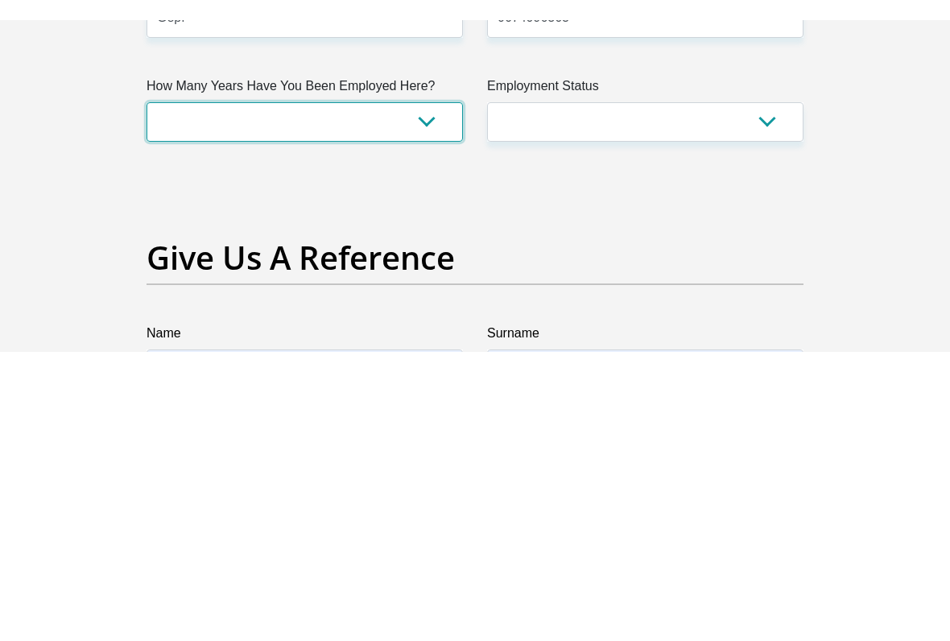
scroll to position [3237, 0]
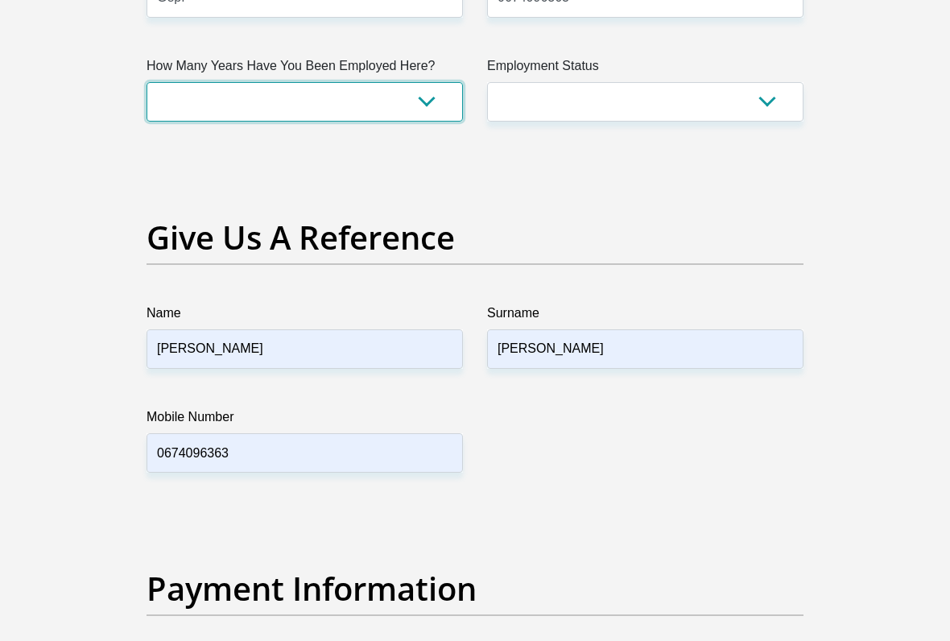
select select "60"
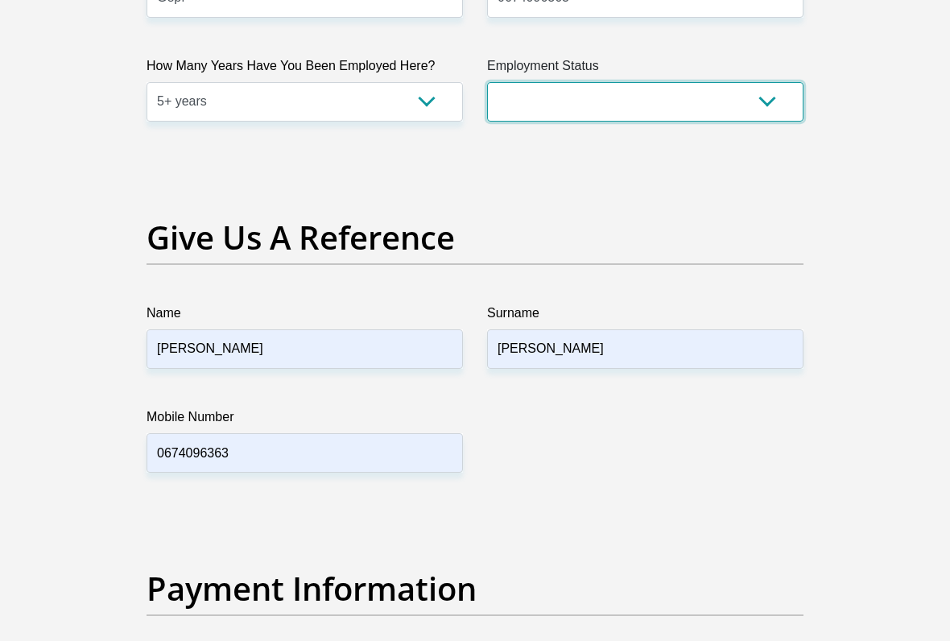
click at [648, 122] on select "Permanent/Full-time Part-time/Casual Contract Worker Self-Employed Housewife Re…" at bounding box center [645, 101] width 317 height 39
select select "6"
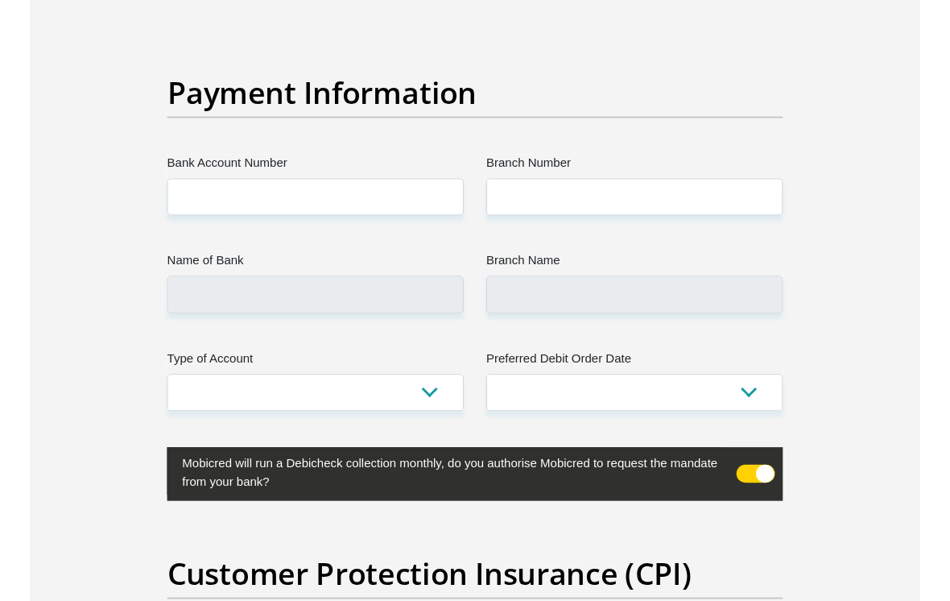
scroll to position [3765, 0]
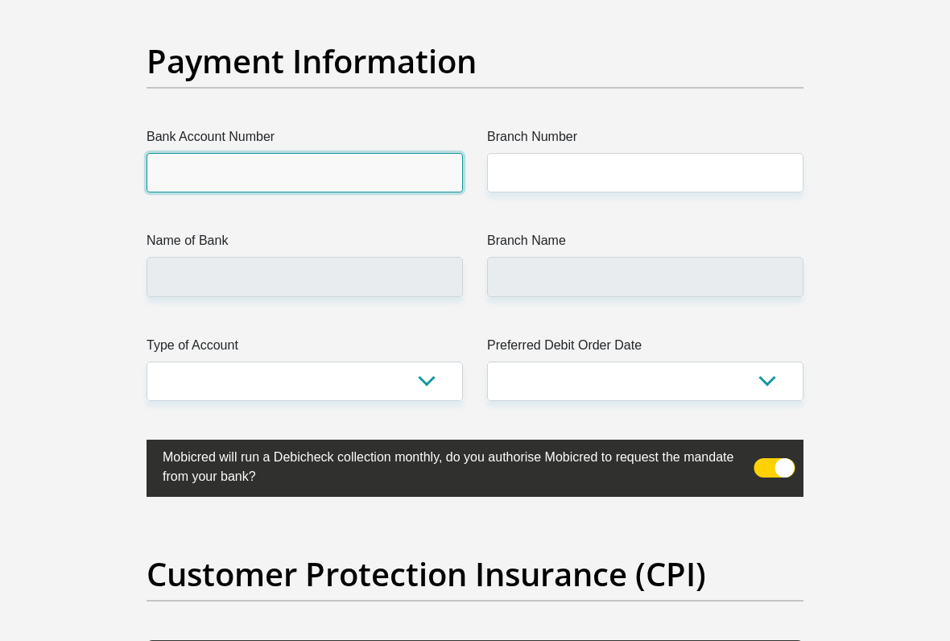
click at [329, 193] on input "Bank Account Number" at bounding box center [305, 172] width 317 height 39
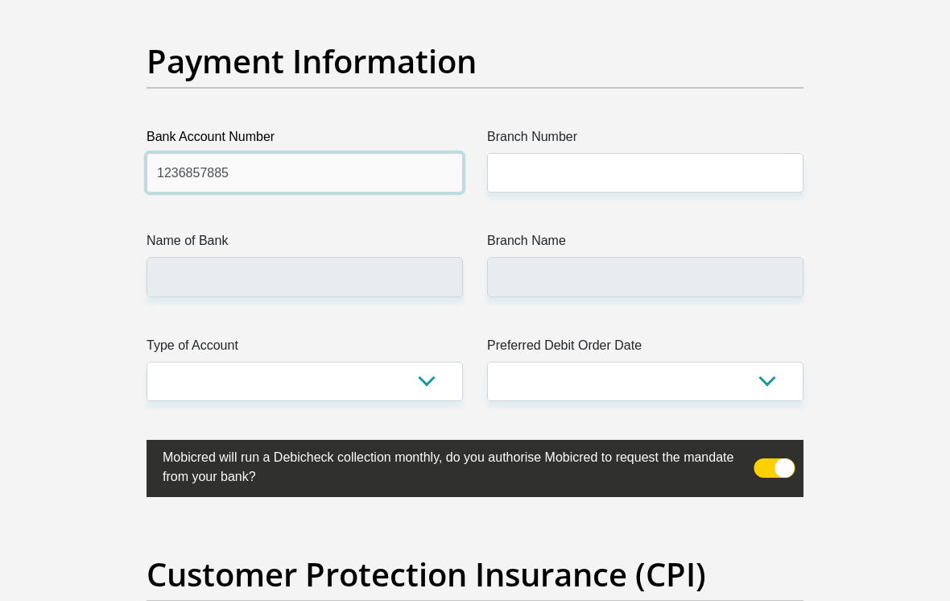
type input "1236857885"
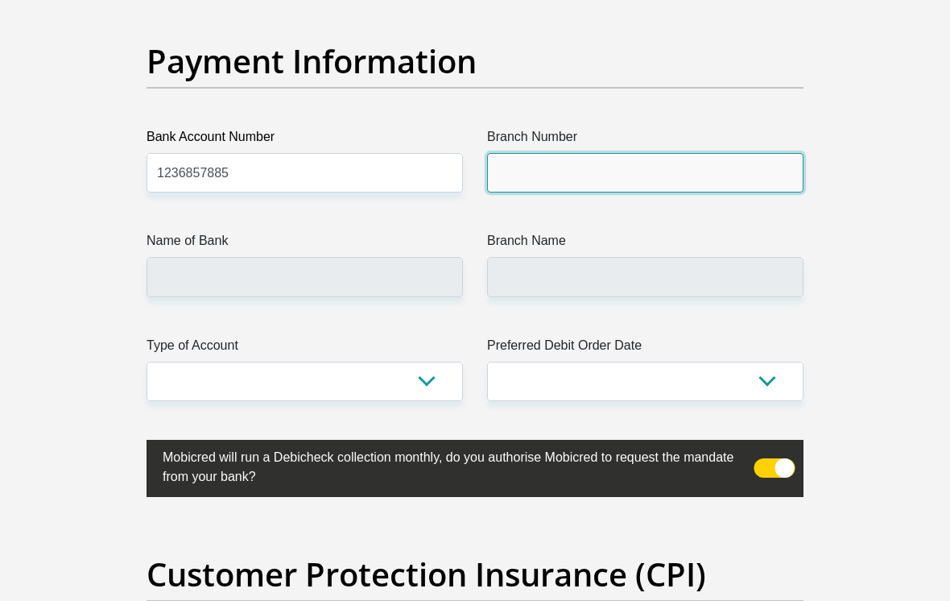
click at [570, 193] on input "Branch Number" at bounding box center [645, 172] width 317 height 39
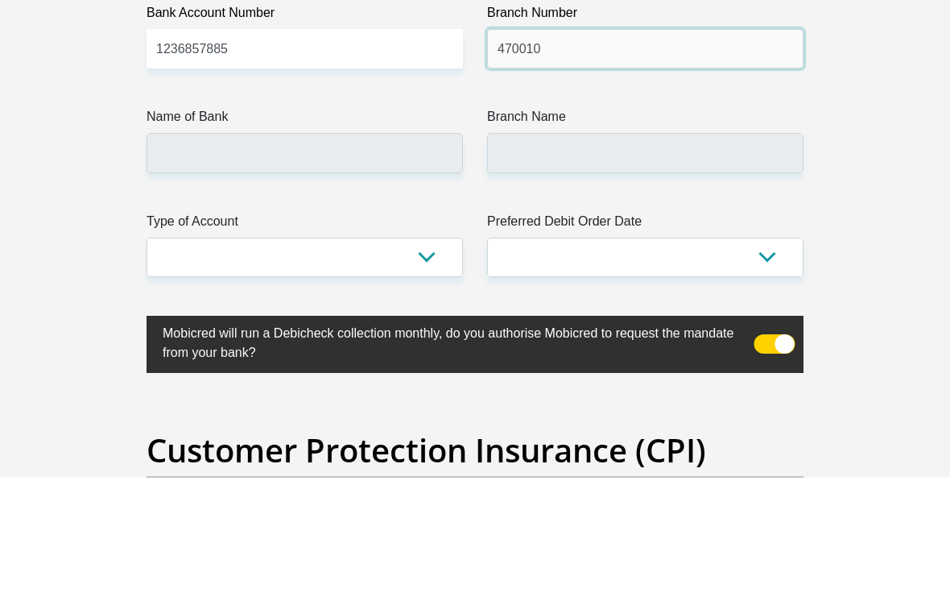
type input "470010"
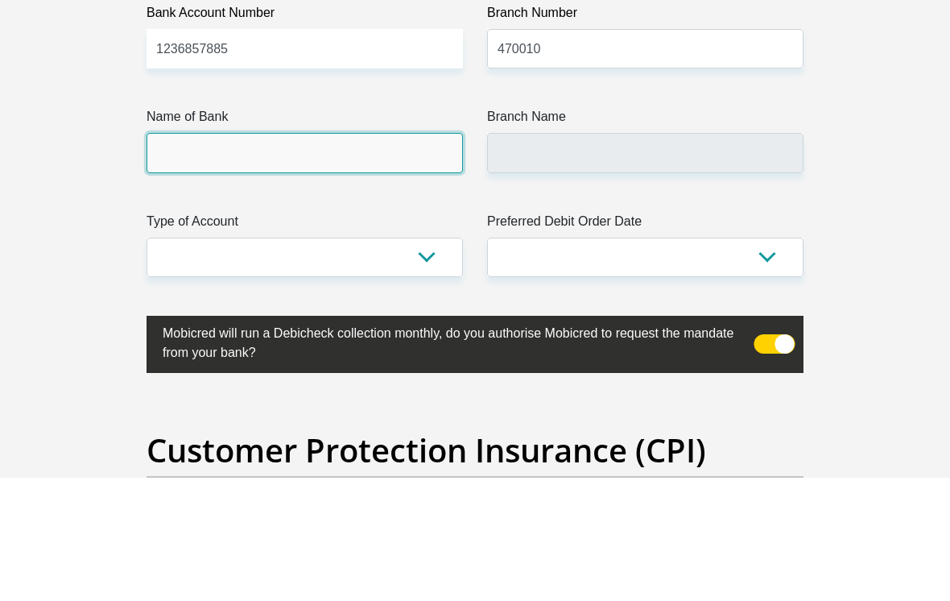
click at [400, 257] on input "Name of Bank" at bounding box center [305, 276] width 317 height 39
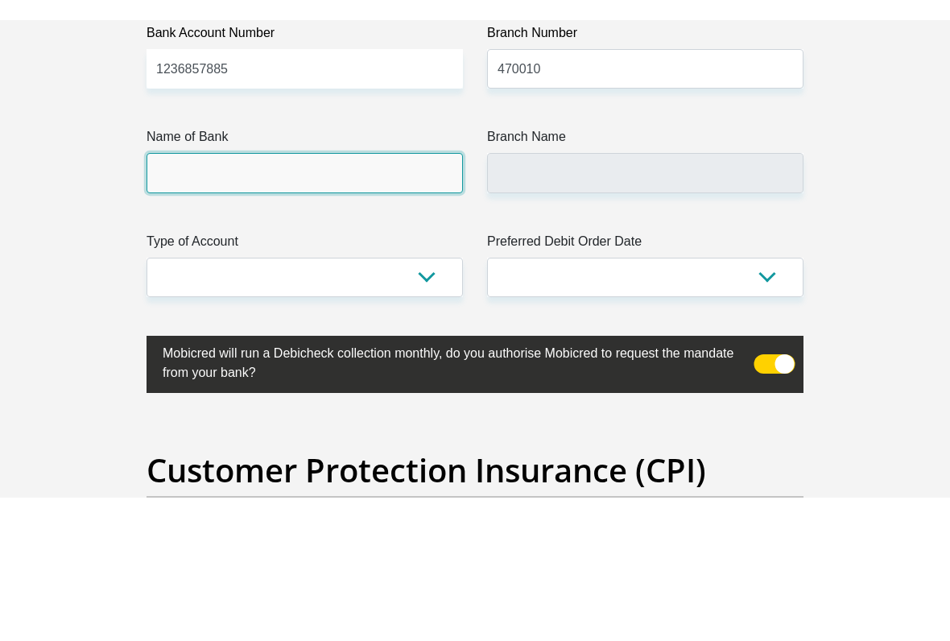
scroll to position [3889, 0]
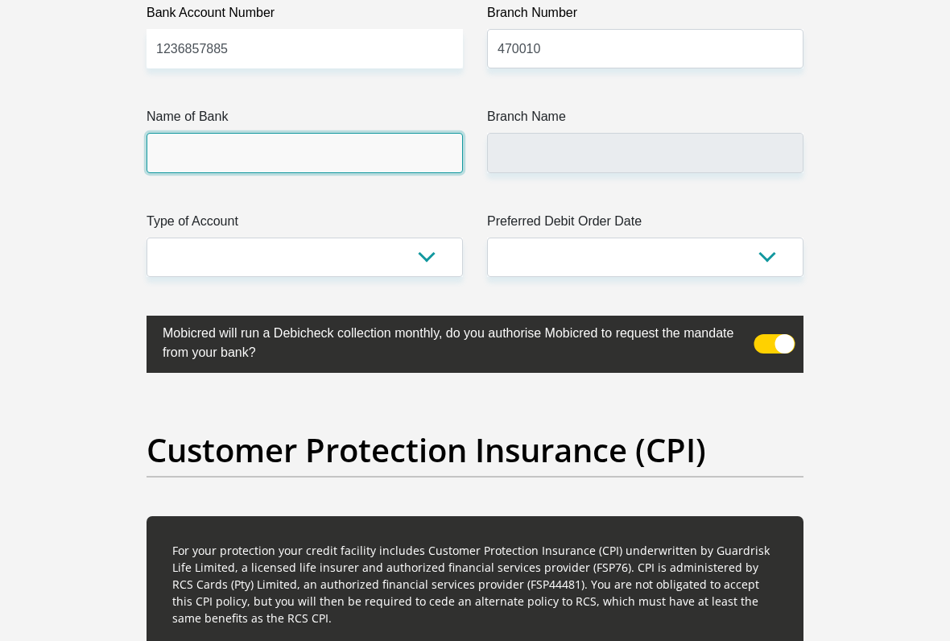
type input "CAPITEC BANK LIMITED"
type input "CAPITEC BANK CPC"
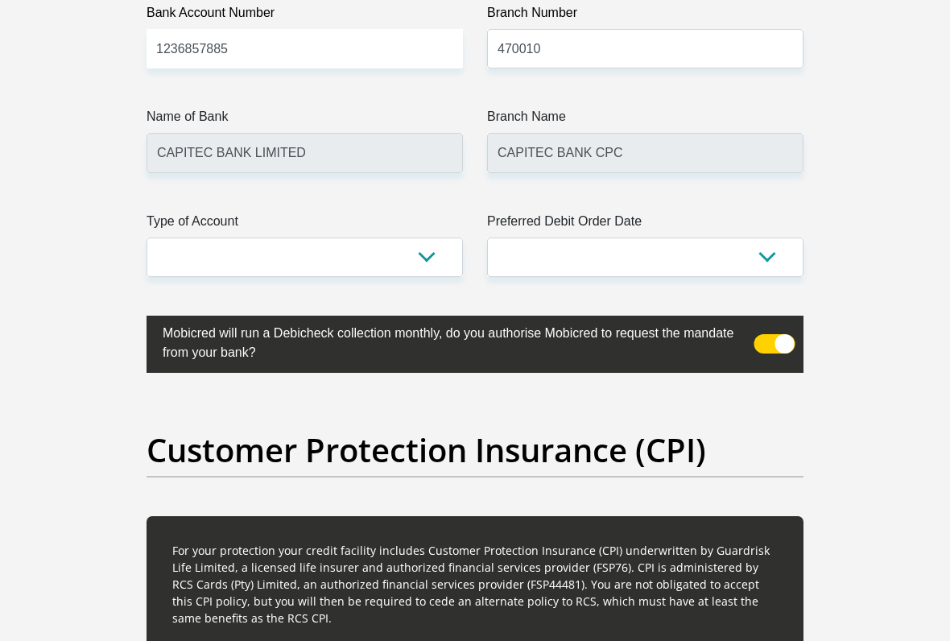
click at [438, 277] on select "Cheque Savings" at bounding box center [305, 257] width 317 height 39
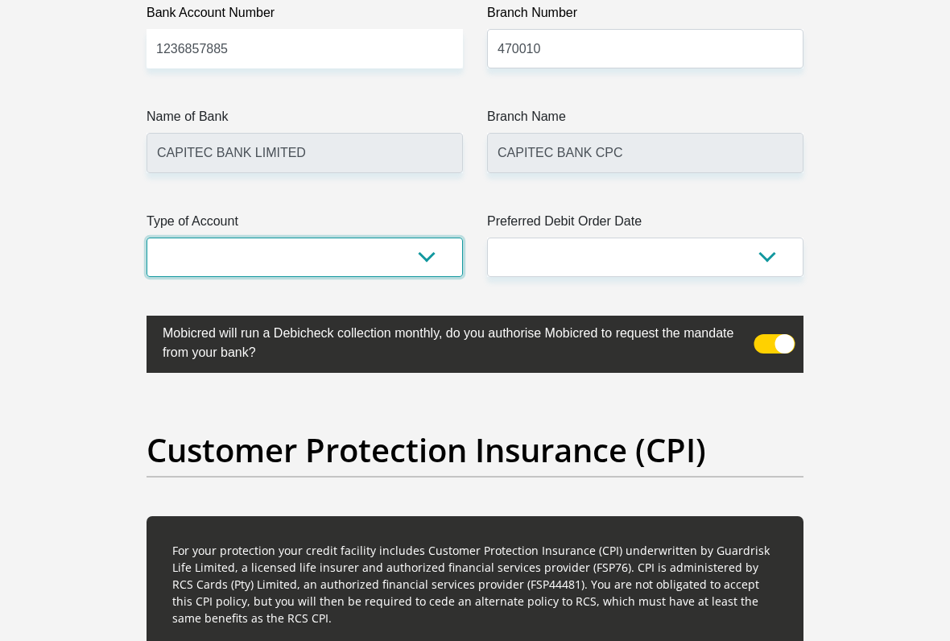
select select "SAV"
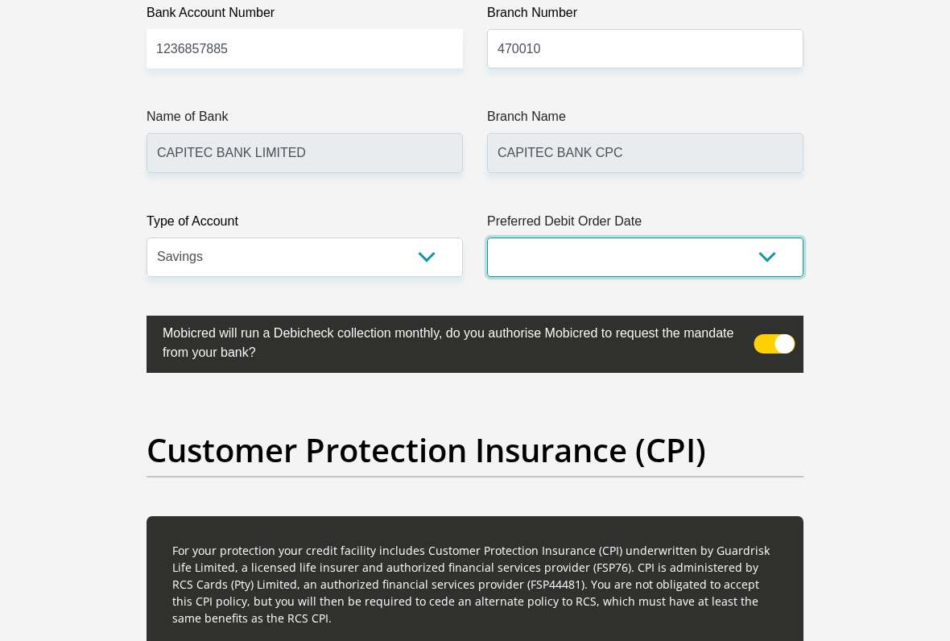
click at [719, 277] on select "1st 2nd 3rd 4th 5th 7th 18th 19th 20th 21st 22nd 23rd 24th 25th 26th 27th 28th …" at bounding box center [645, 257] width 317 height 39
select select "1"
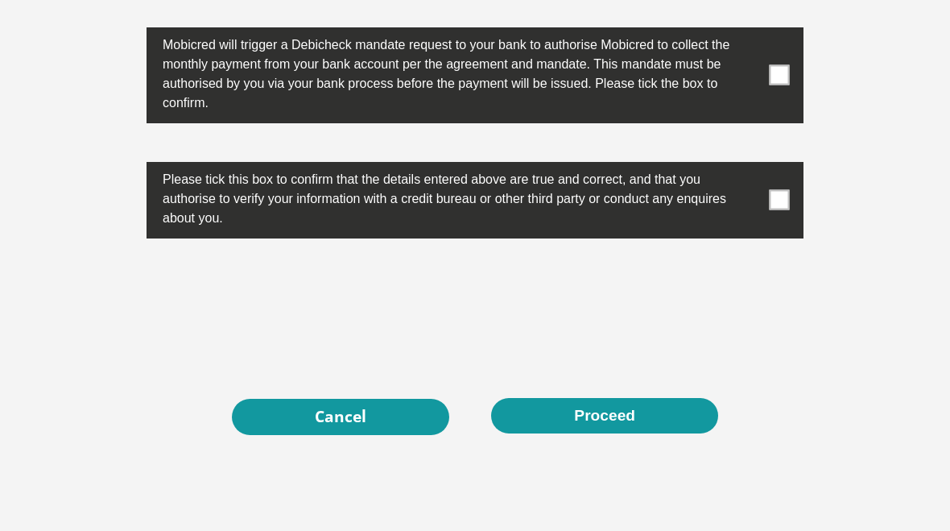
scroll to position [5333, 0]
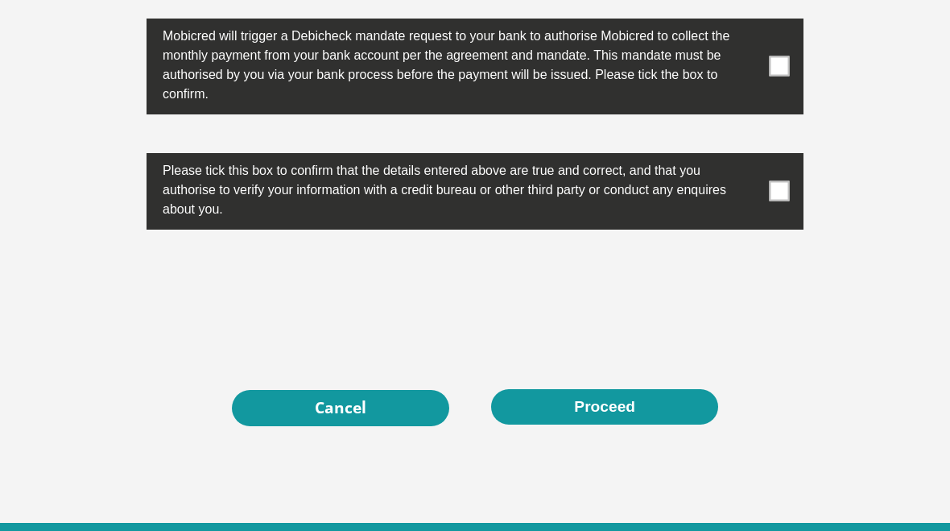
click at [783, 77] on span at bounding box center [780, 66] width 20 height 20
click at [755, 22] on input "checkbox" at bounding box center [755, 22] width 0 height 0
click at [772, 201] on span at bounding box center [780, 191] width 20 height 20
click at [755, 156] on input "checkbox" at bounding box center [755, 156] width 0 height 0
click at [598, 425] on button "Proceed" at bounding box center [604, 407] width 227 height 36
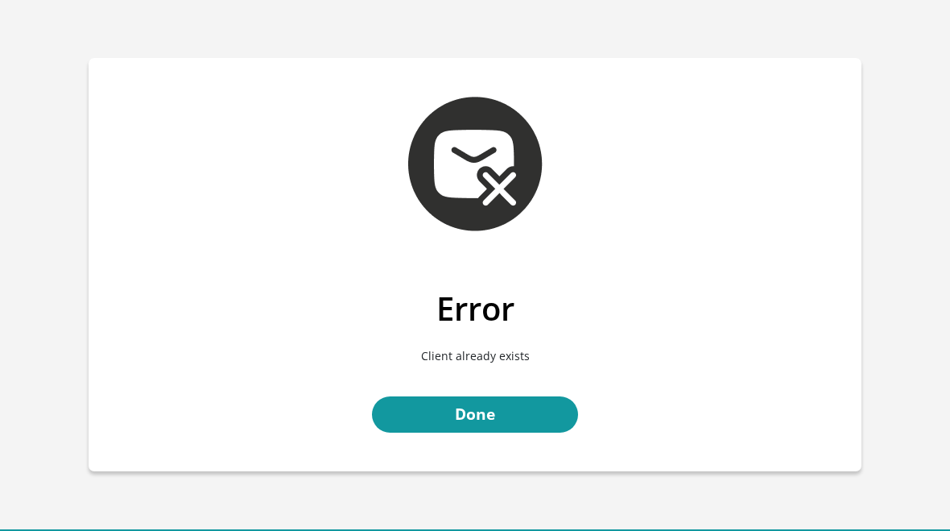
click at [451, 401] on link "Done" at bounding box center [475, 414] width 206 height 36
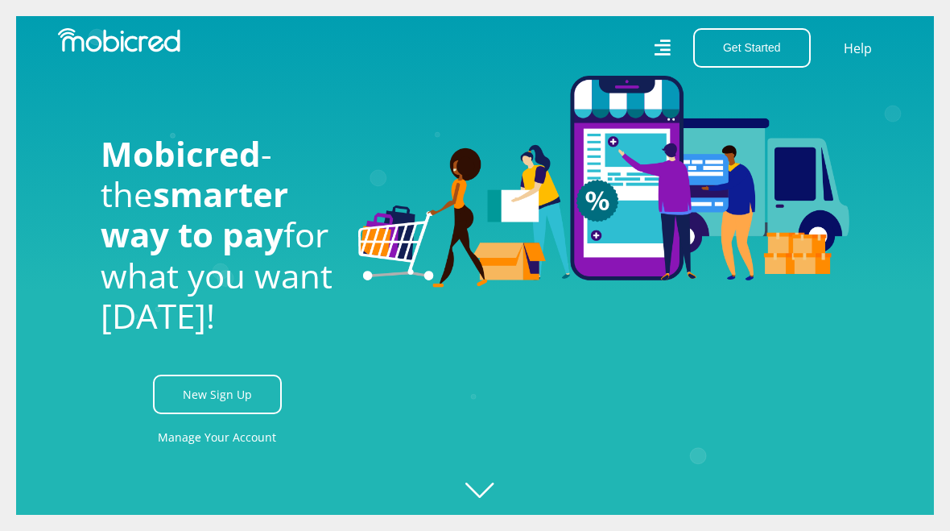
scroll to position [0, 193]
